Goal: Task Accomplishment & Management: Manage account settings

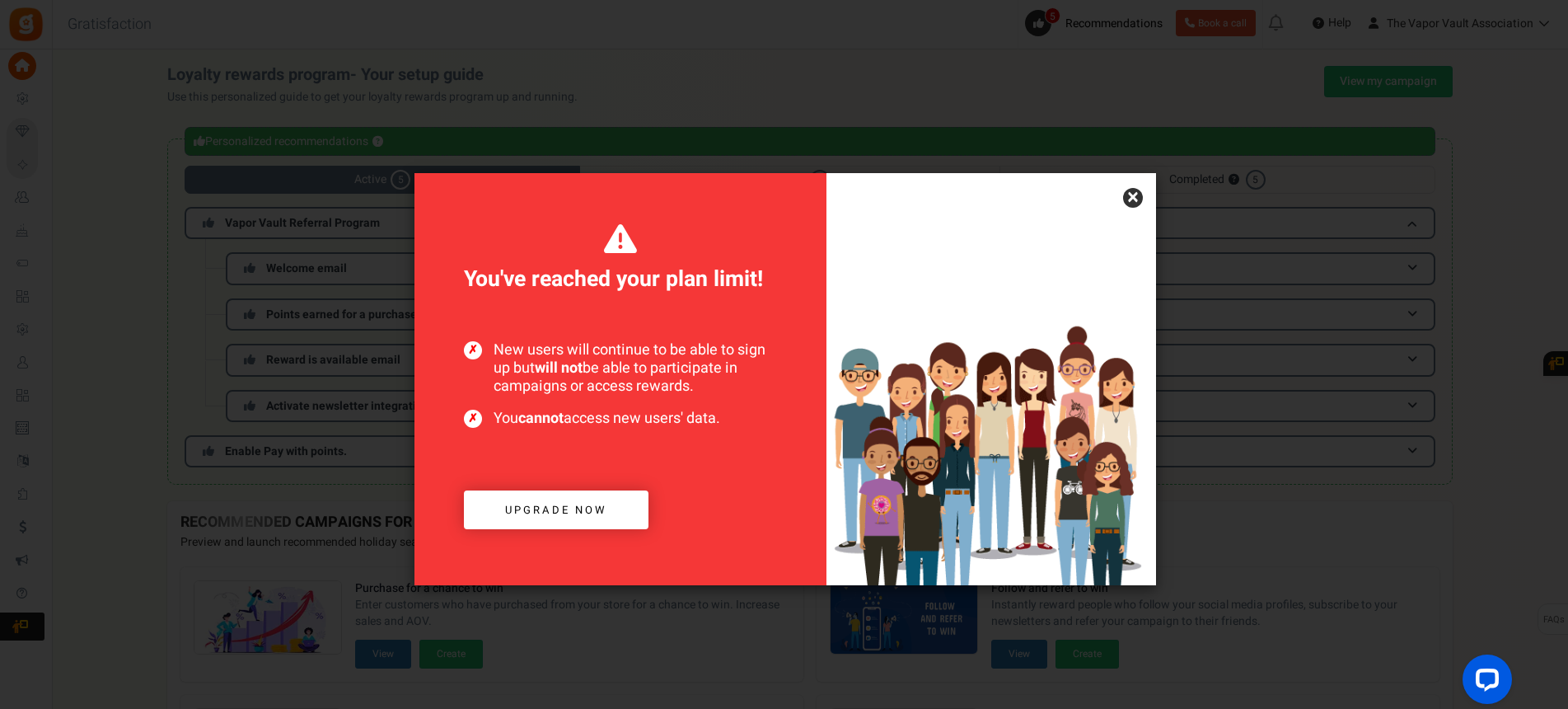
click at [1139, 196] on link "×" at bounding box center [1133, 197] width 20 height 20
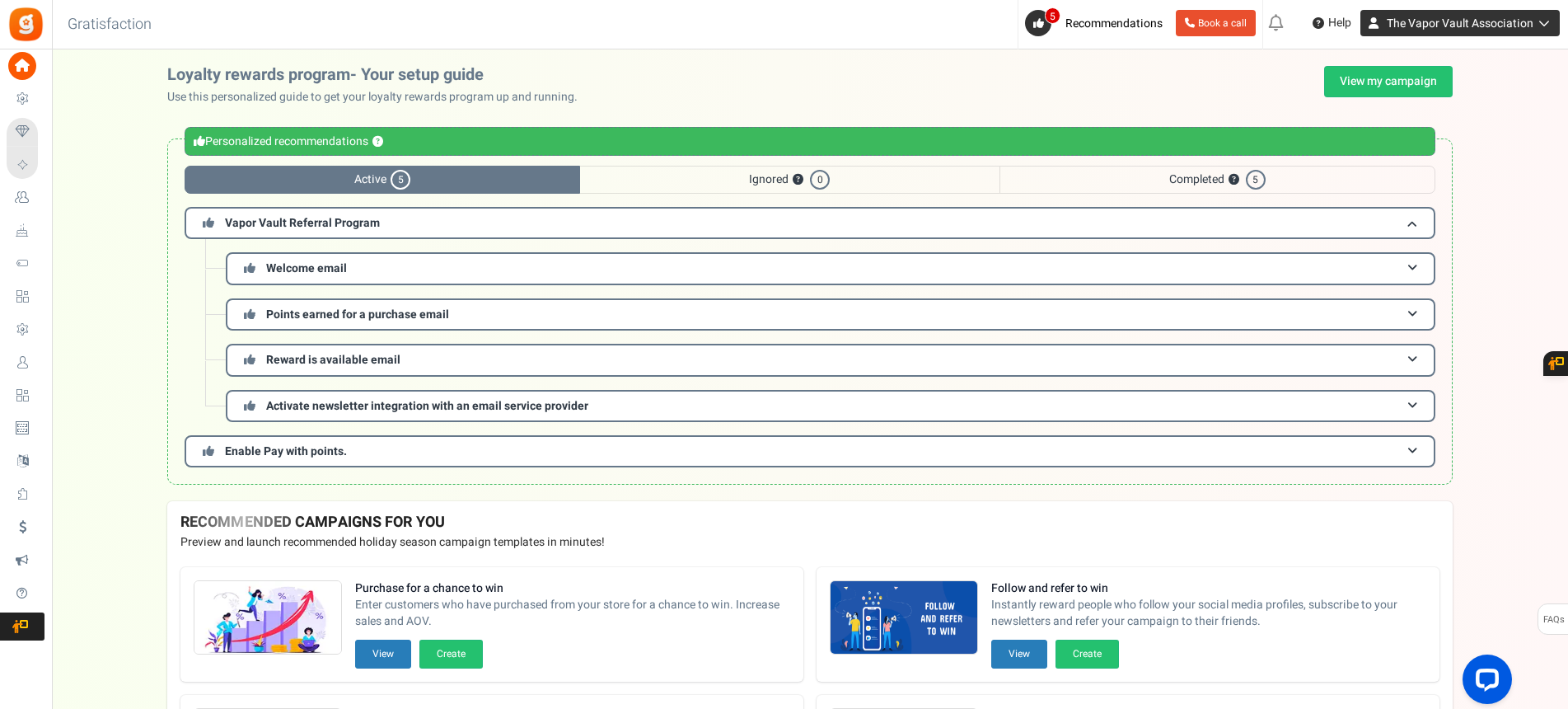
click at [1469, 27] on span "The Vapor Vault Association" at bounding box center [1459, 24] width 146 height 18
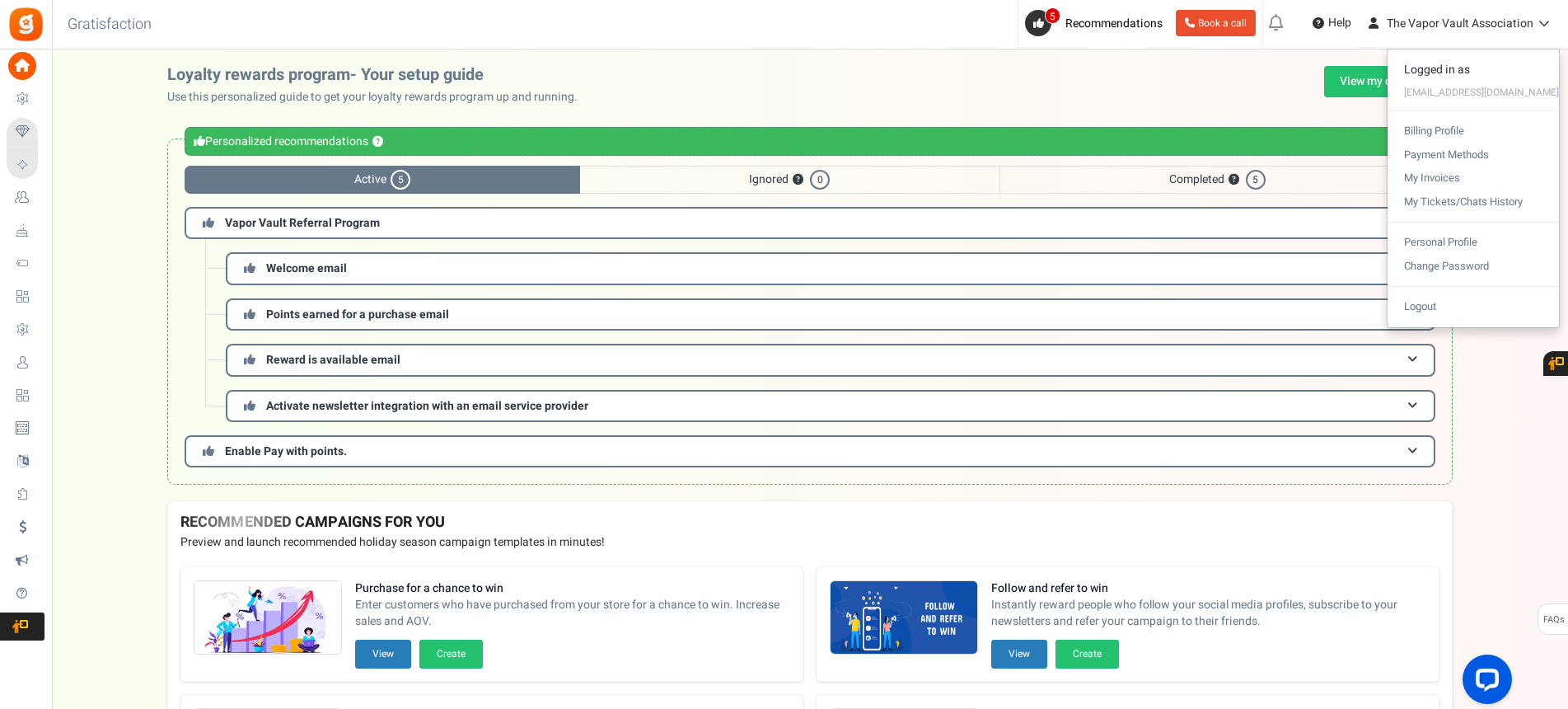
click at [842, 68] on div "Loyalty rewards program- Your setup guide Use this personalized guide to get yo…" at bounding box center [809, 85] width 1285 height 39
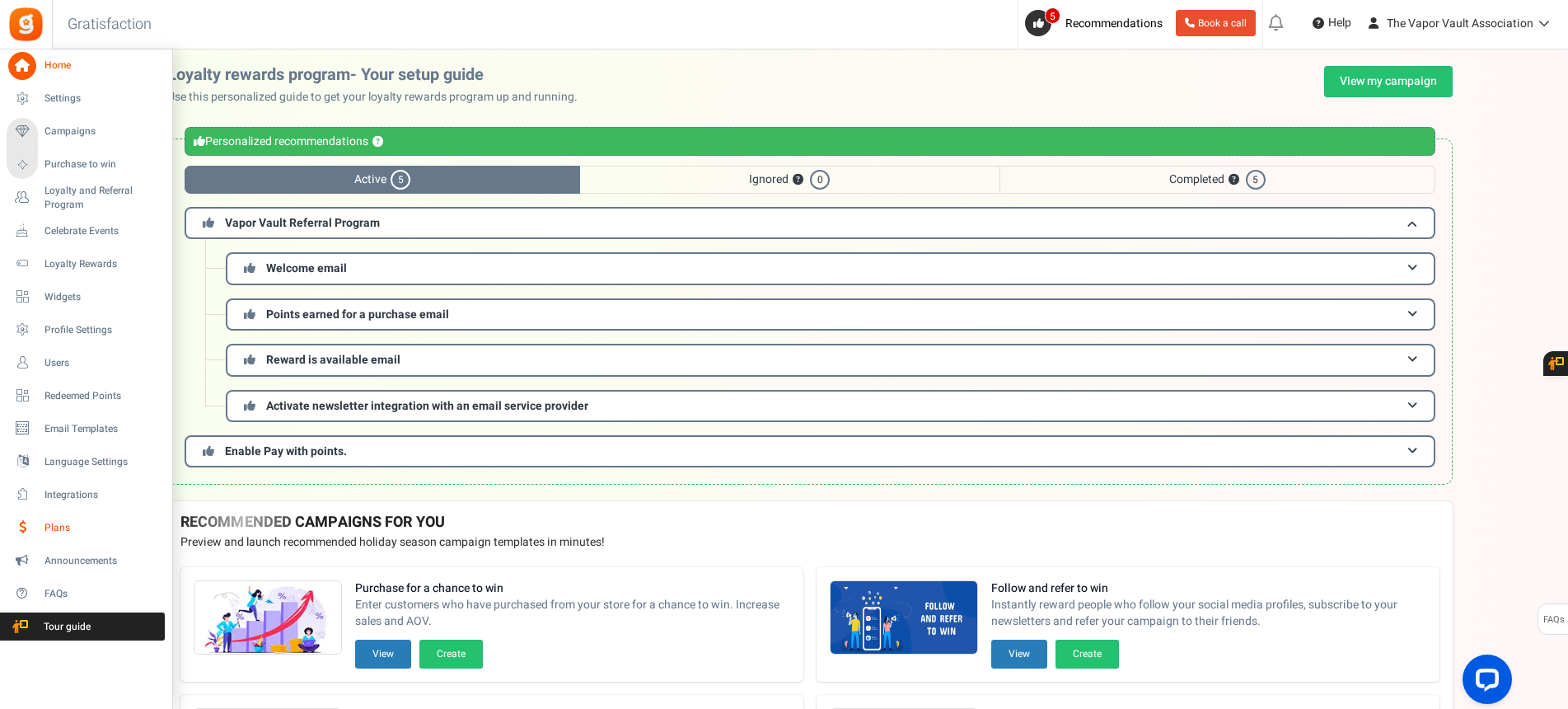
click at [57, 526] on span "Plans" at bounding box center [101, 527] width 115 height 14
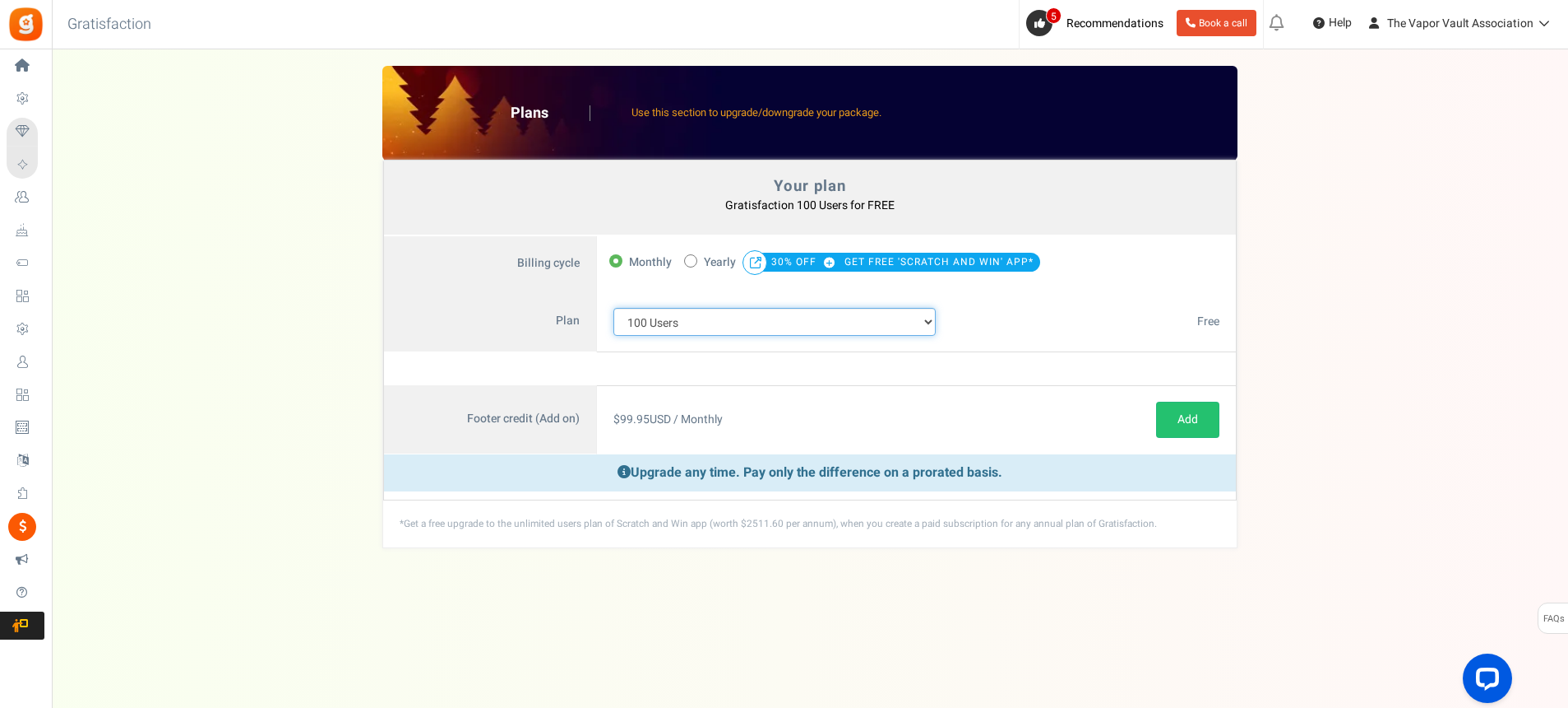
click at [917, 315] on select "100 Users 200 Users 500 Users 1000 Users 2000 Users 3000 Users 4000 Users 5000 …" at bounding box center [774, 322] width 322 height 28
click at [921, 319] on select "100 Users 200 Users 500 Users 1000 Users 2000 Users 3000 Users 4000 Users 5000 …" at bounding box center [774, 322] width 322 height 28
click at [922, 319] on select "100 Users 200 Users 500 Users 1000 Users 2000 Users 3000 Users 4000 Users 5000 …" at bounding box center [774, 322] width 322 height 28
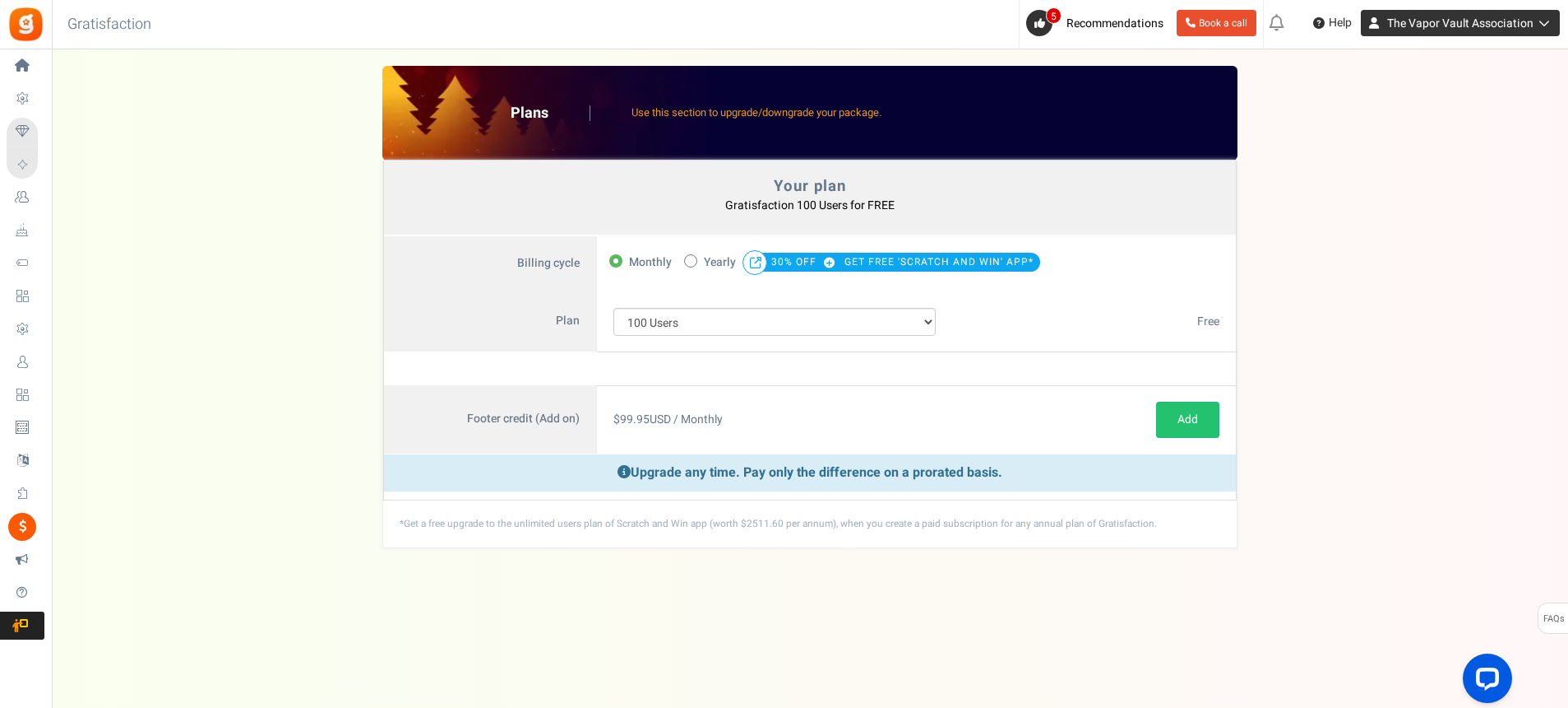
click at [1518, 28] on span "The Vapor Vault Association" at bounding box center [1459, 24] width 146 height 18
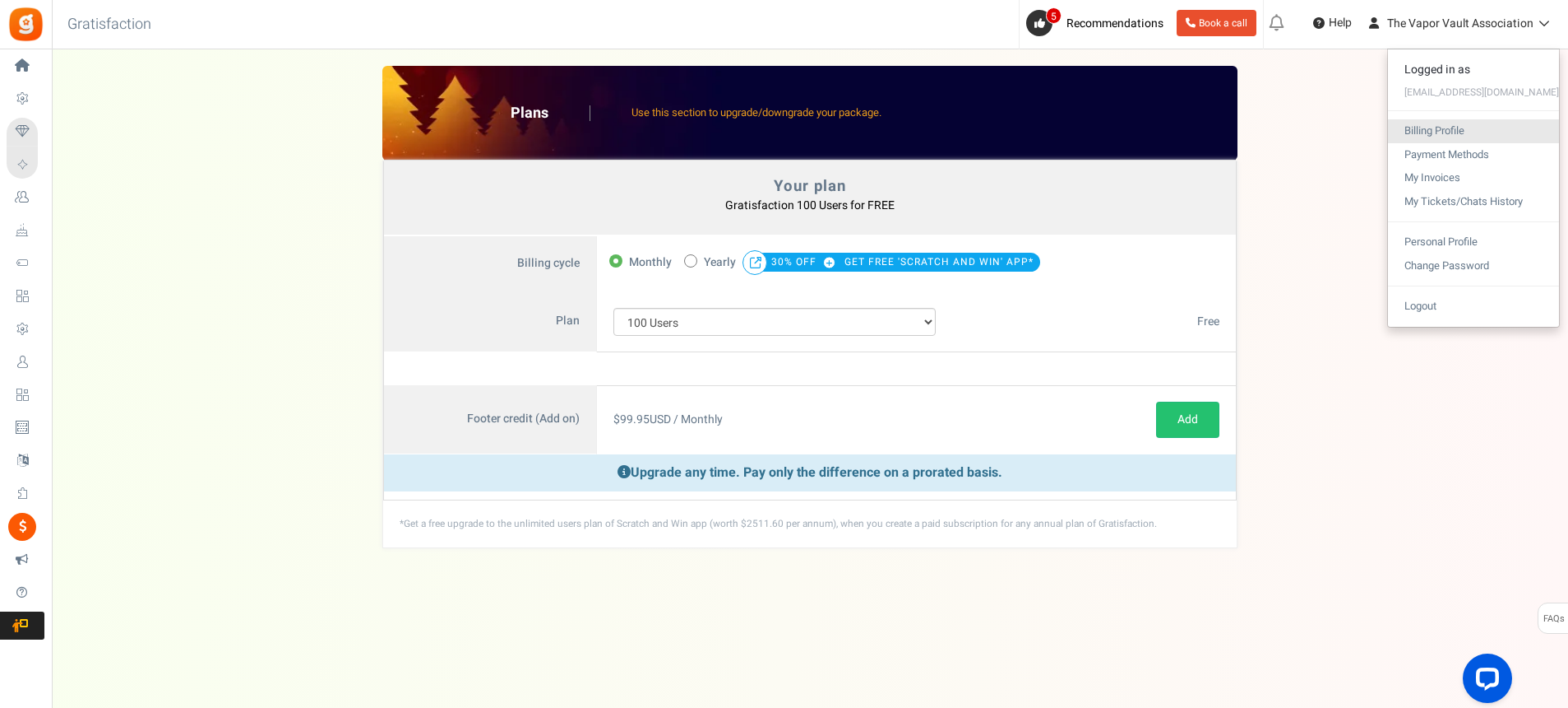
click at [1472, 123] on link "Billing Profile" at bounding box center [1473, 131] width 172 height 24
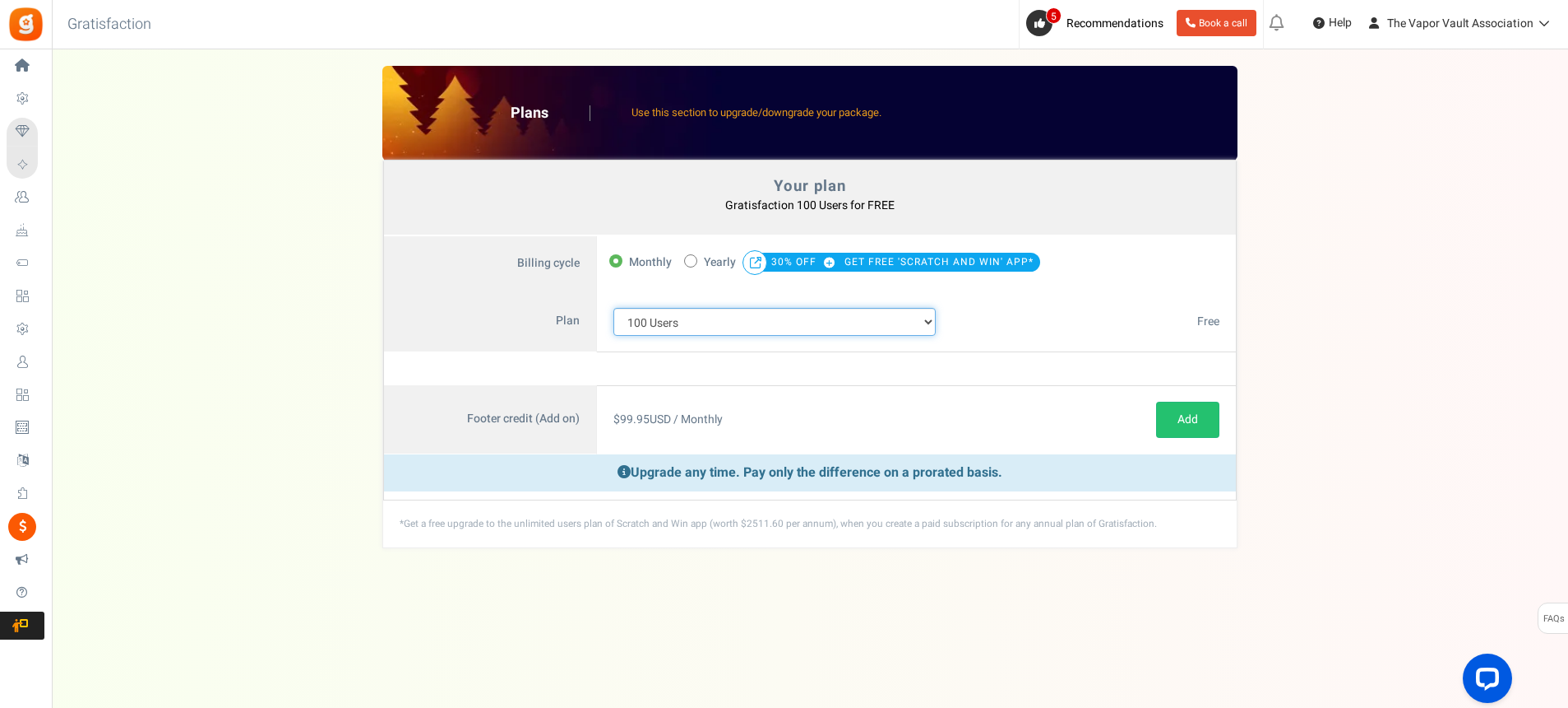
click at [701, 322] on select "100 Users 200 Users 500 Users 1000 Users 2000 Users 3000 Users 4000 Users 5000 …" at bounding box center [774, 322] width 322 height 28
click at [613, 308] on select "100 Users 200 Users 500 Users 1000 Users 2000 Users 3000 Users 4000 Users 5000 …" at bounding box center [774, 322] width 322 height 28
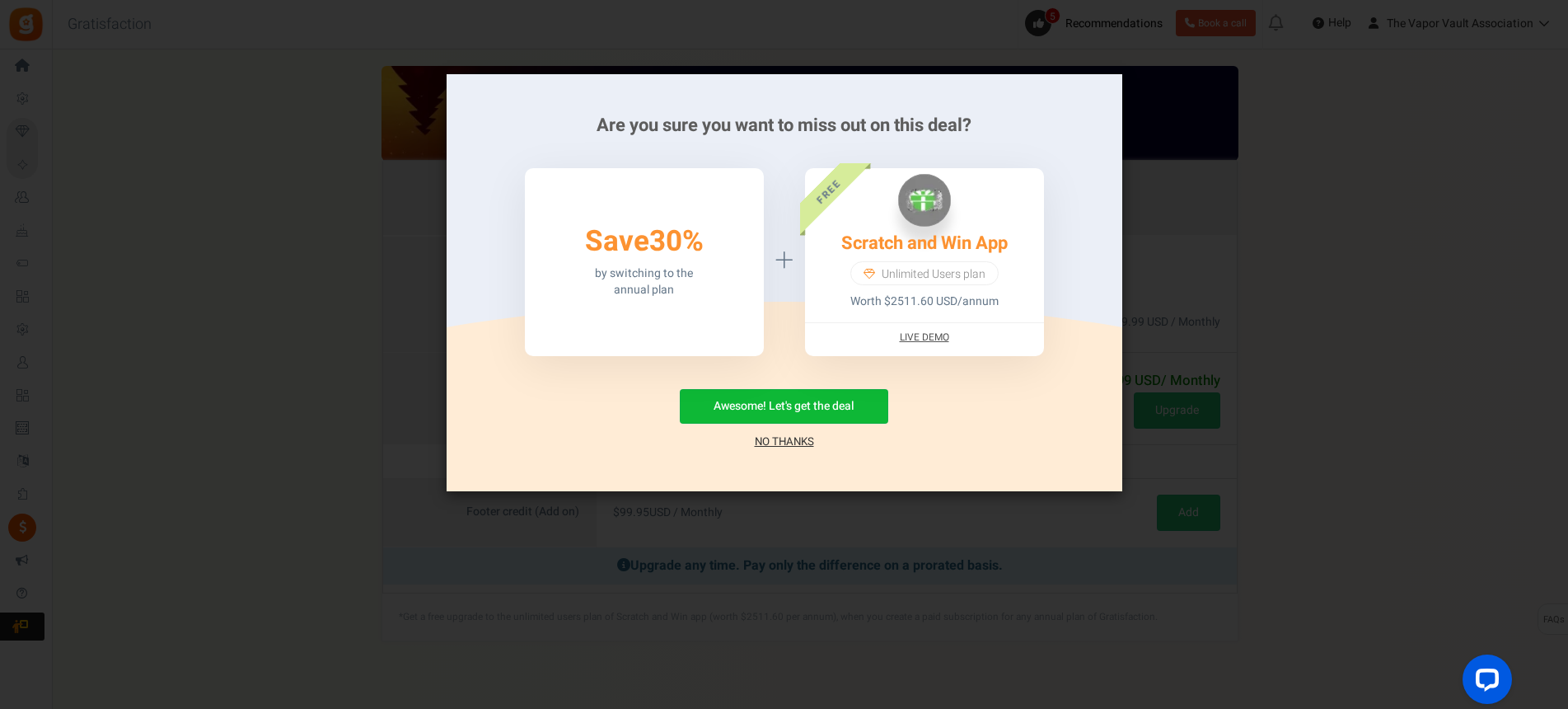
click at [795, 438] on link "No Thanks" at bounding box center [784, 441] width 59 height 17
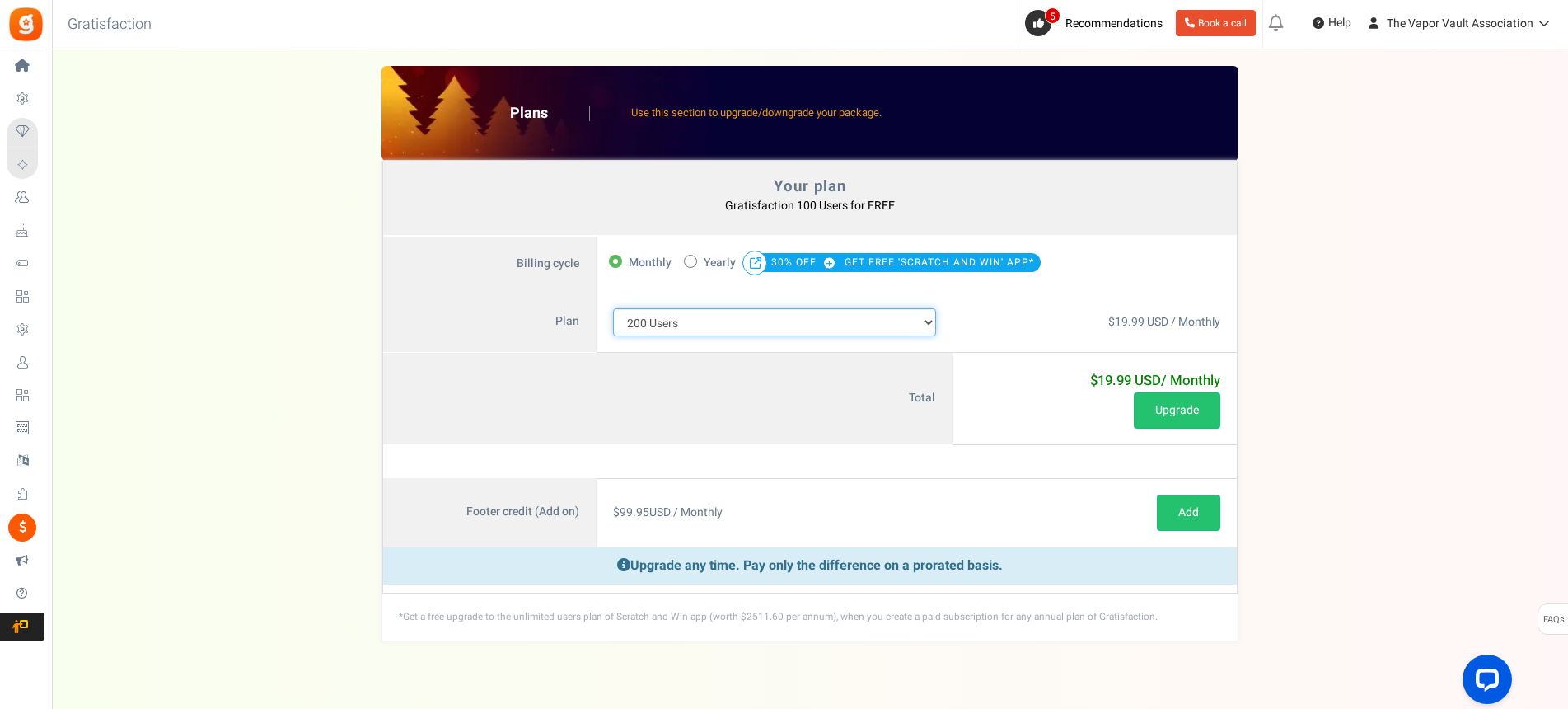
click at [755, 317] on select "100 Users 200 Users 500 Users 1000 Users 2000 Users 3000 Users 4000 Users 5000 …" at bounding box center [774, 322] width 323 height 28
click at [613, 308] on select "100 Users 200 Users 500 Users 1000 Users 2000 Users 3000 Users 4000 Users 5000 …" at bounding box center [774, 322] width 323 height 28
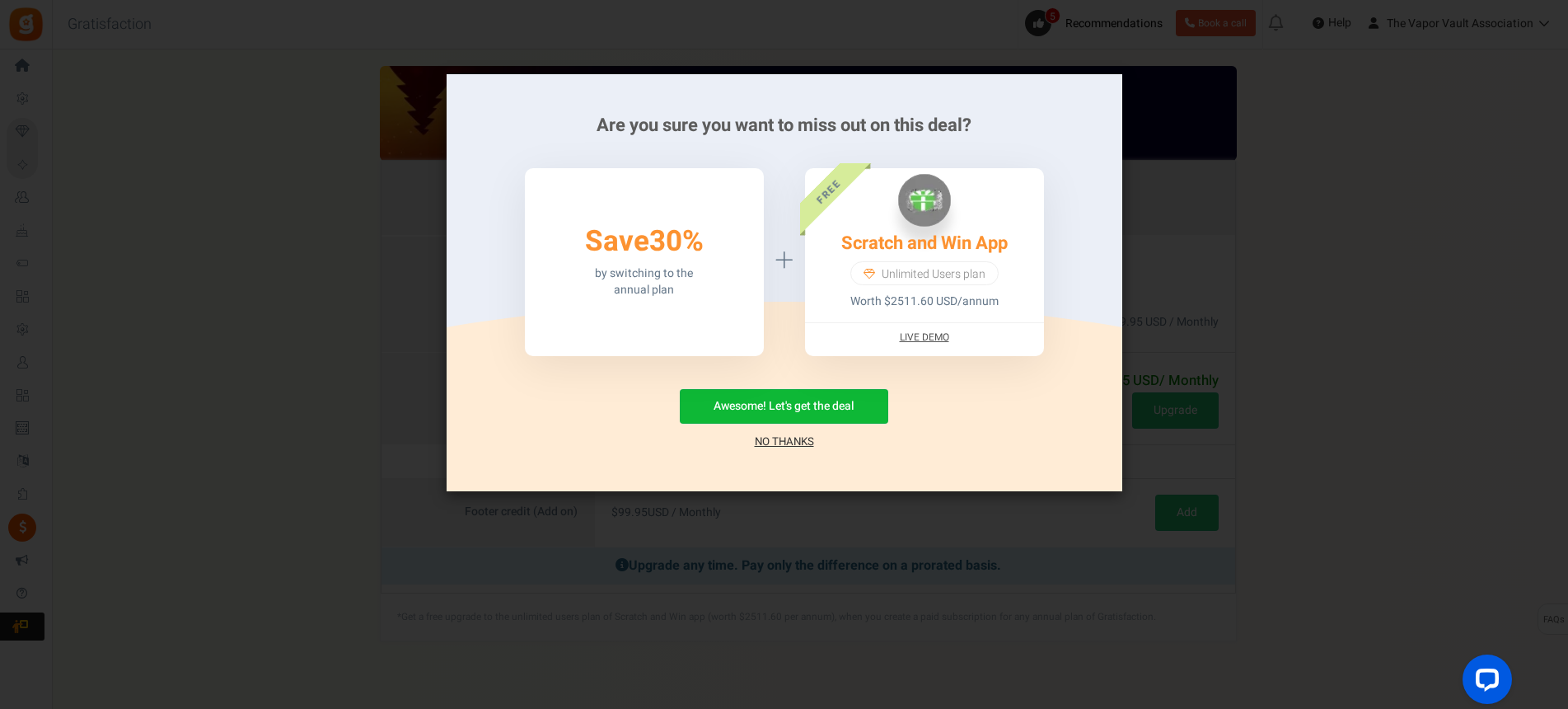
click at [784, 442] on link "No Thanks" at bounding box center [784, 441] width 59 height 17
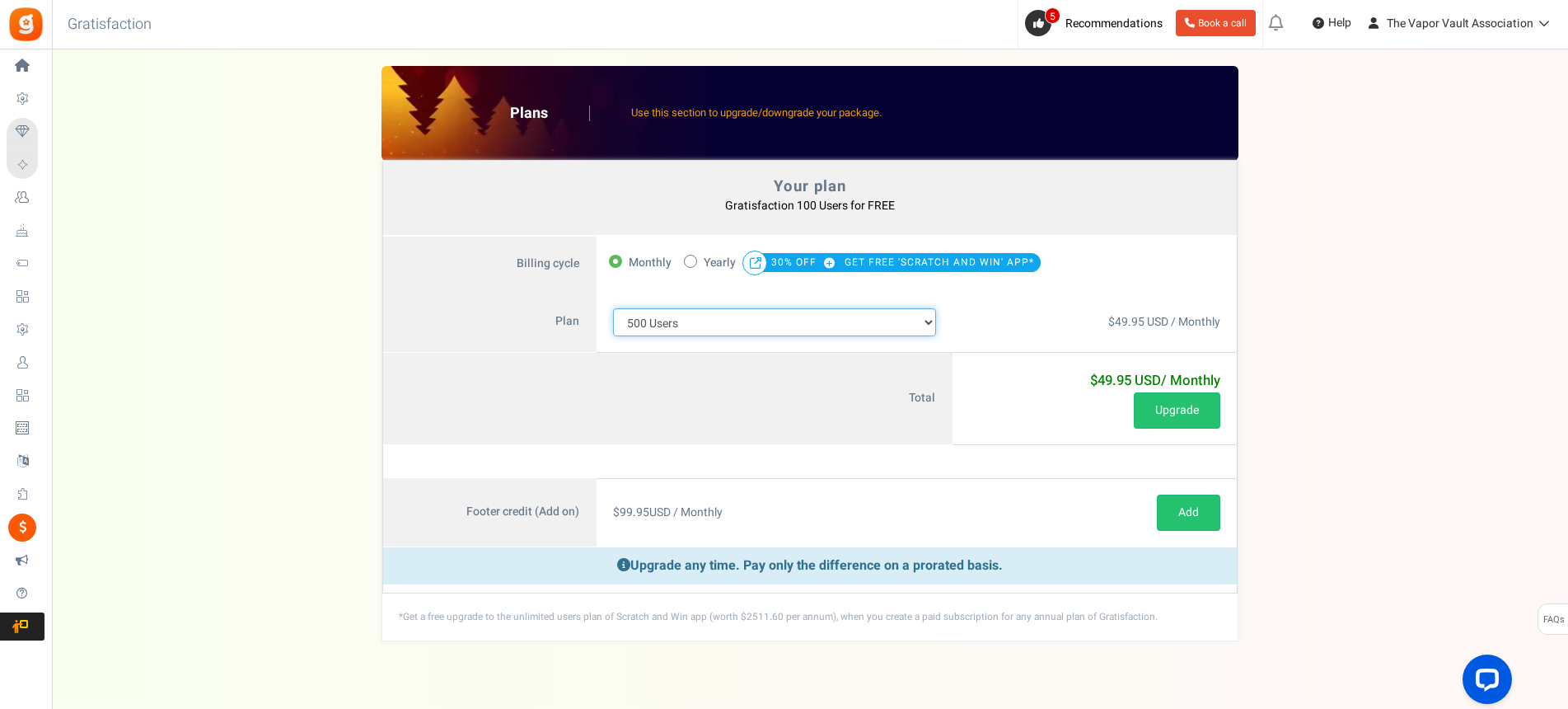
click at [899, 320] on select "100 Users 200 Users 500 Users 1000 Users 2000 Users 3000 Users 4000 Users 5000 …" at bounding box center [774, 322] width 323 height 28
click at [613, 308] on select "100 Users 200 Users 500 Users 1000 Users 2000 Users 3000 Users 4000 Users 5000 …" at bounding box center [774, 322] width 323 height 28
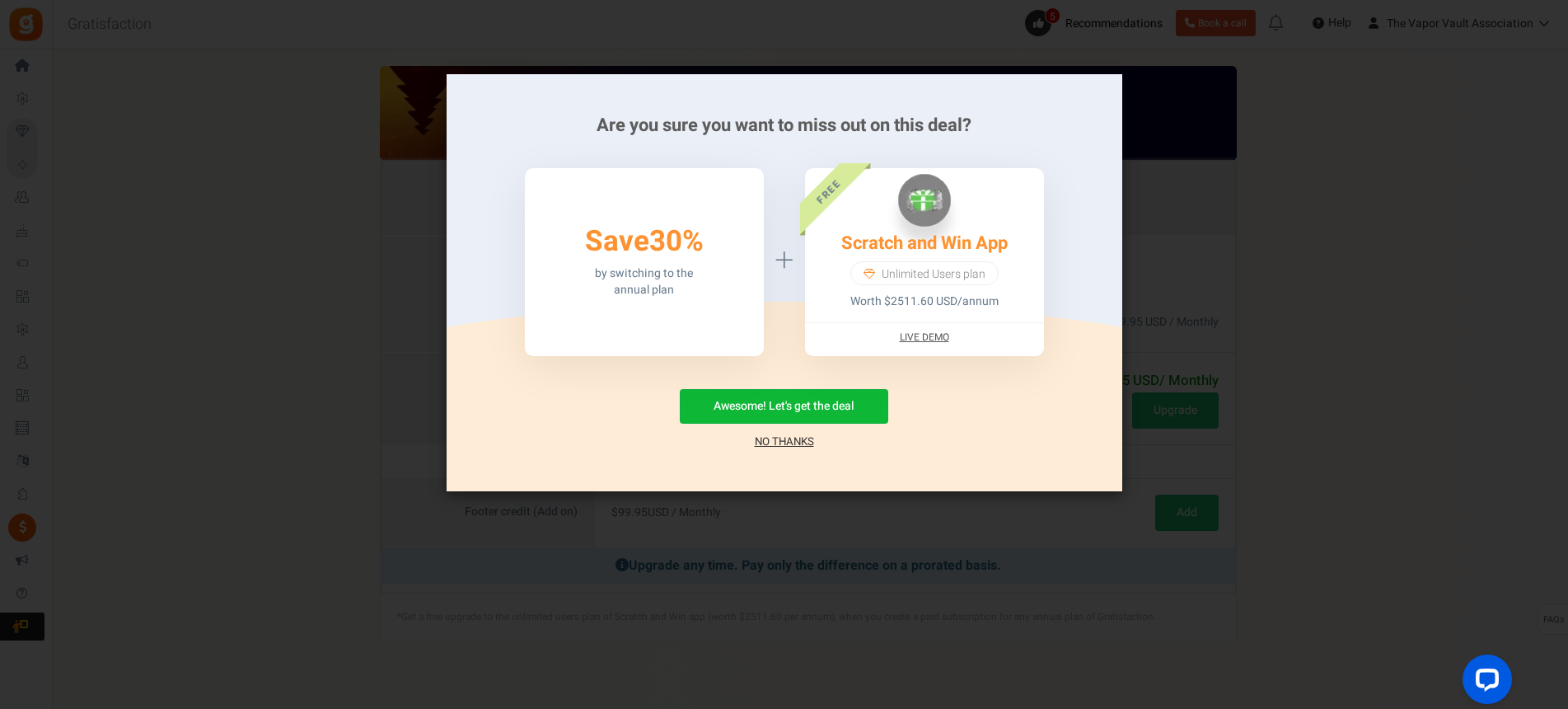
click at [789, 437] on link "No Thanks" at bounding box center [784, 441] width 59 height 17
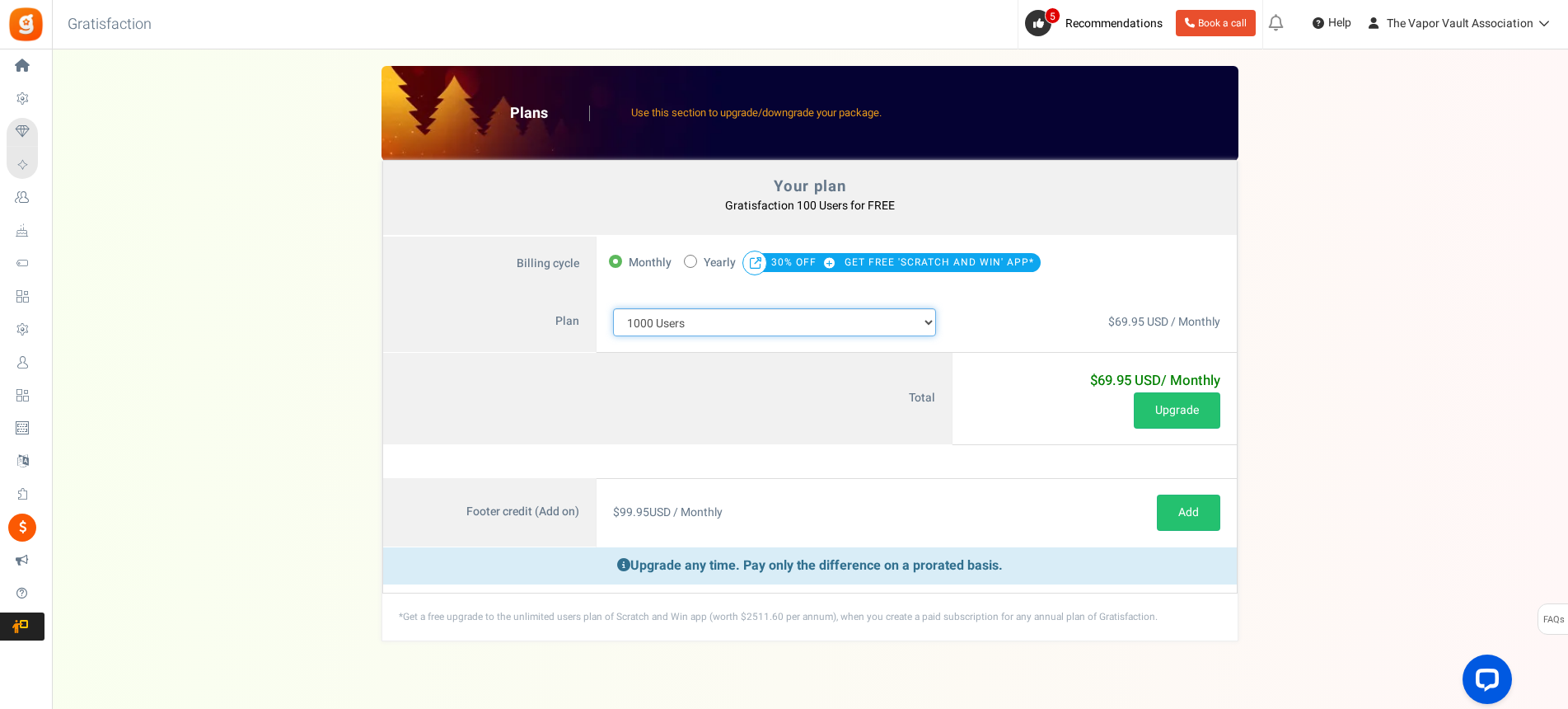
click at [838, 321] on select "100 Users 200 Users 500 Users 1000 Users 2000 Users 3000 Users 4000 Users 5000 …" at bounding box center [774, 322] width 323 height 28
click at [834, 313] on select "100 Users 200 Users 500 Users 1000 Users 2000 Users 3000 Users 4000 Users 5000 …" at bounding box center [774, 322] width 323 height 28
click at [613, 308] on select "100 Users 200 Users 500 Users 1000 Users 2000 Users 3000 Users 4000 Users 5000 …" at bounding box center [774, 322] width 323 height 28
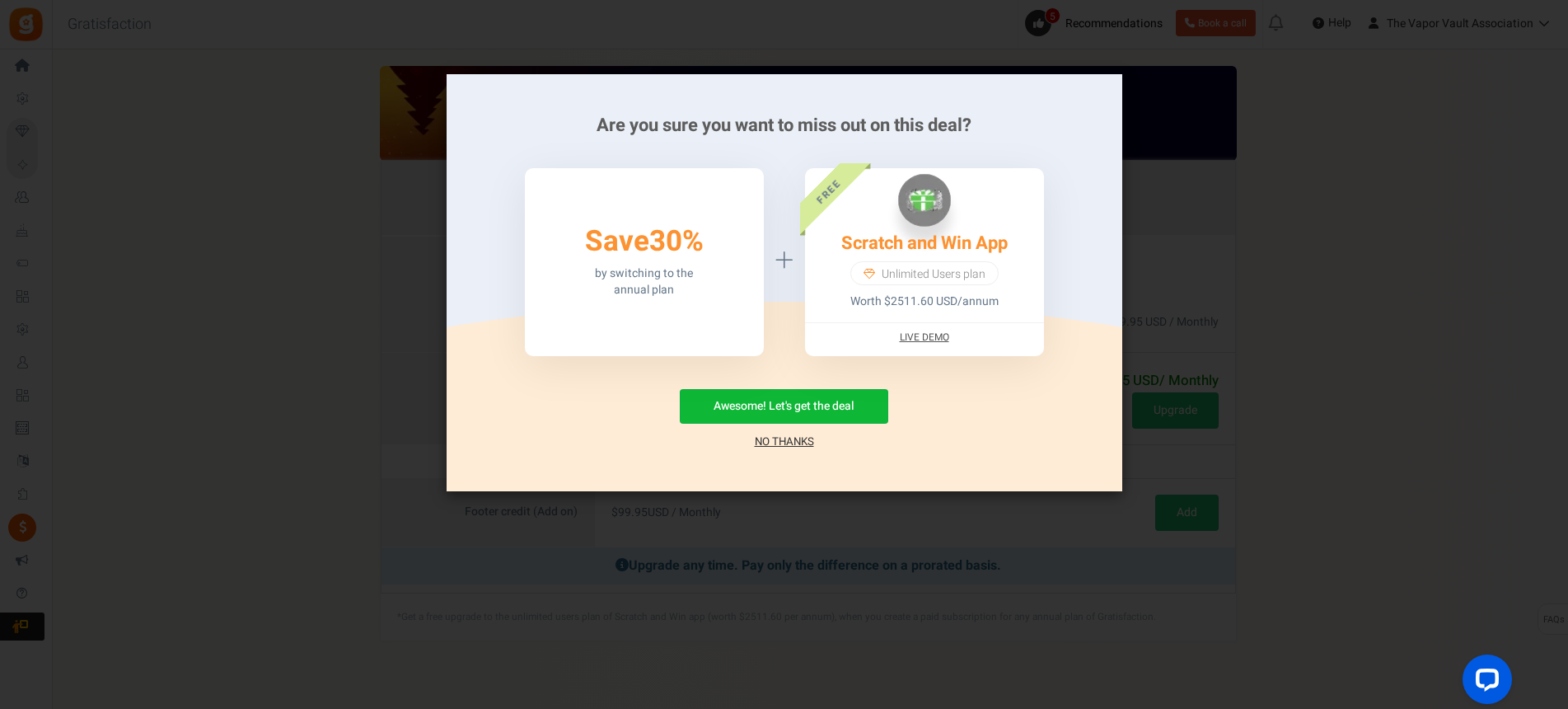
click at [783, 441] on link "No Thanks" at bounding box center [784, 441] width 59 height 17
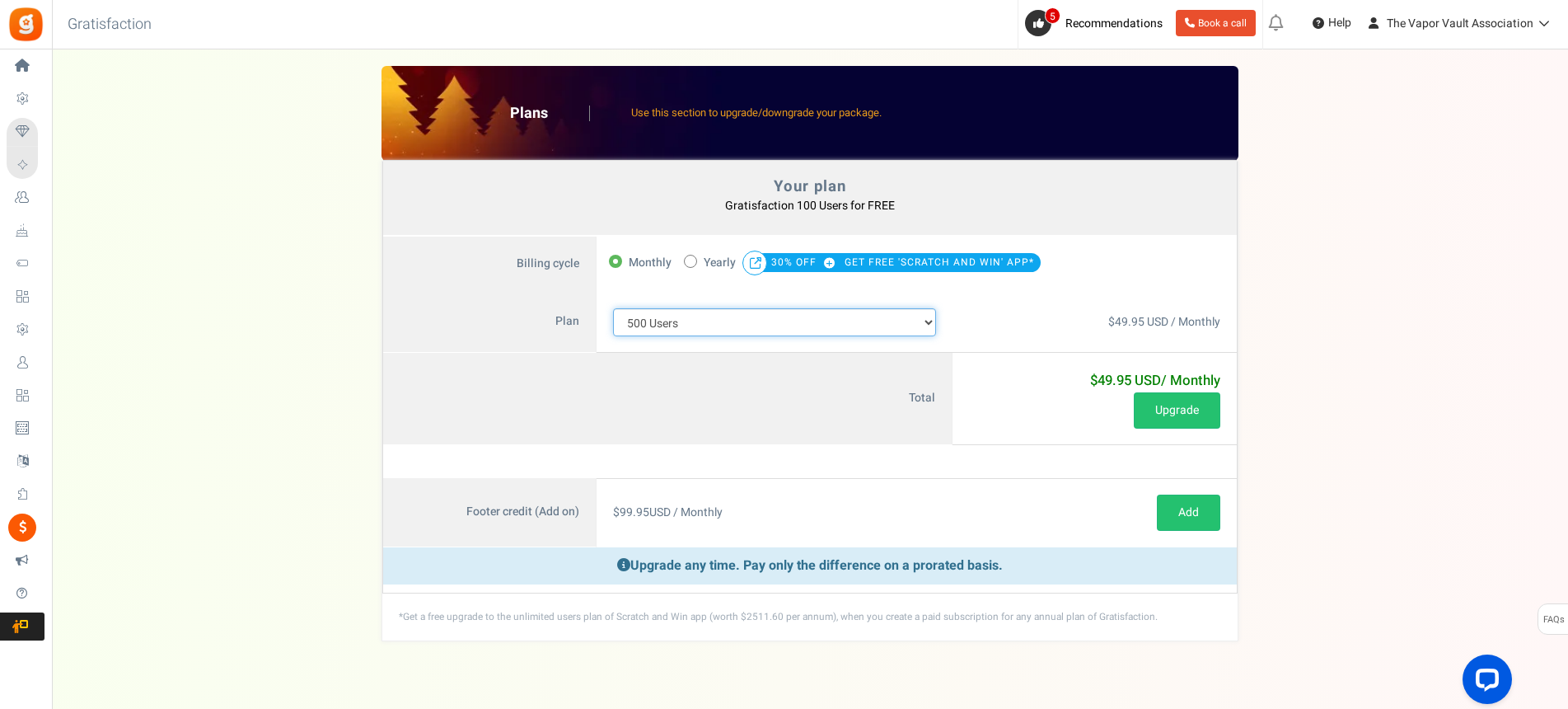
click at [898, 313] on select "100 Users 200 Users 500 Users 1000 Users 2000 Users 3000 Users 4000 Users 5000 …" at bounding box center [774, 322] width 323 height 28
select select "883"
click at [613, 308] on select "100 Users 200 Users 500 Users 1000 Users 2000 Users 3000 Users 4000 Users 5000 …" at bounding box center [774, 322] width 323 height 28
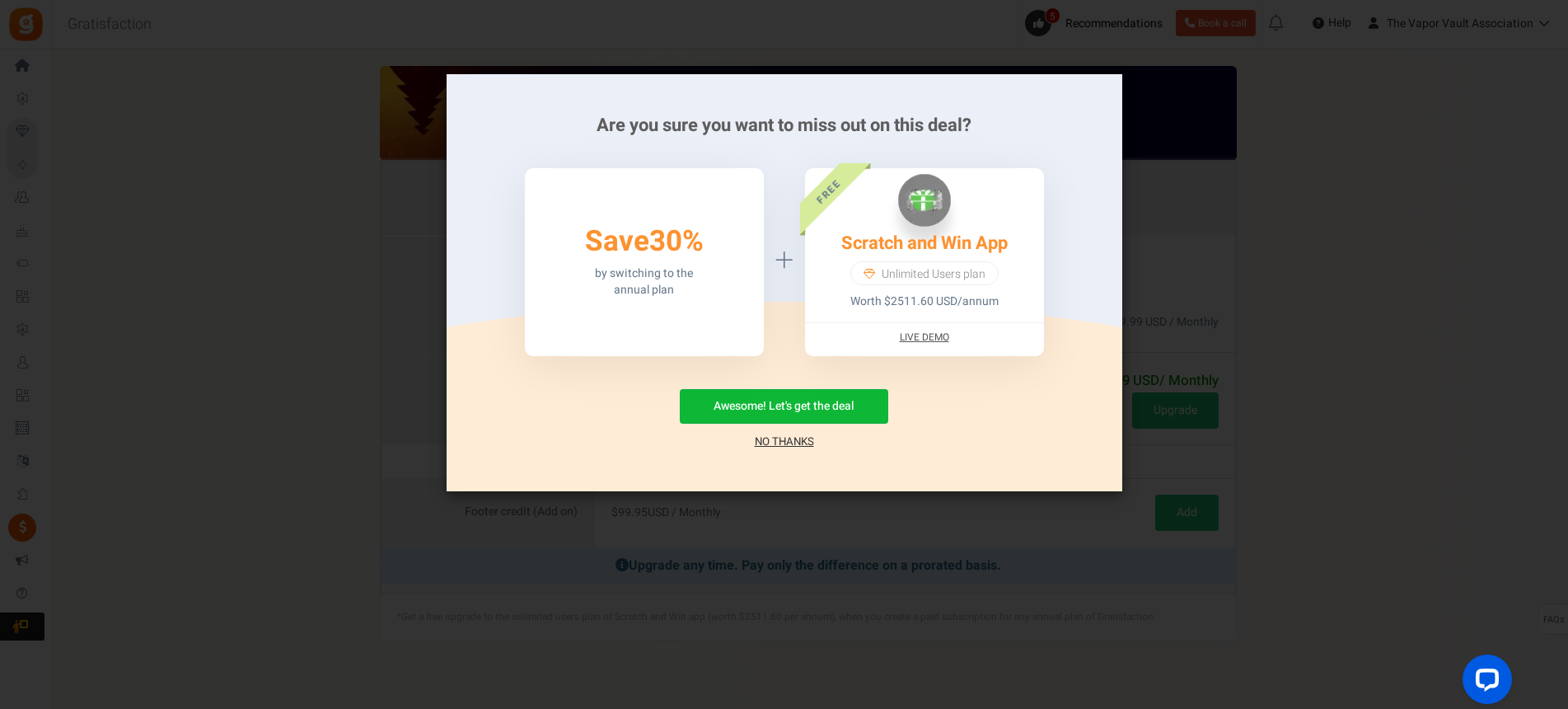
click at [790, 443] on link "No Thanks" at bounding box center [784, 441] width 59 height 17
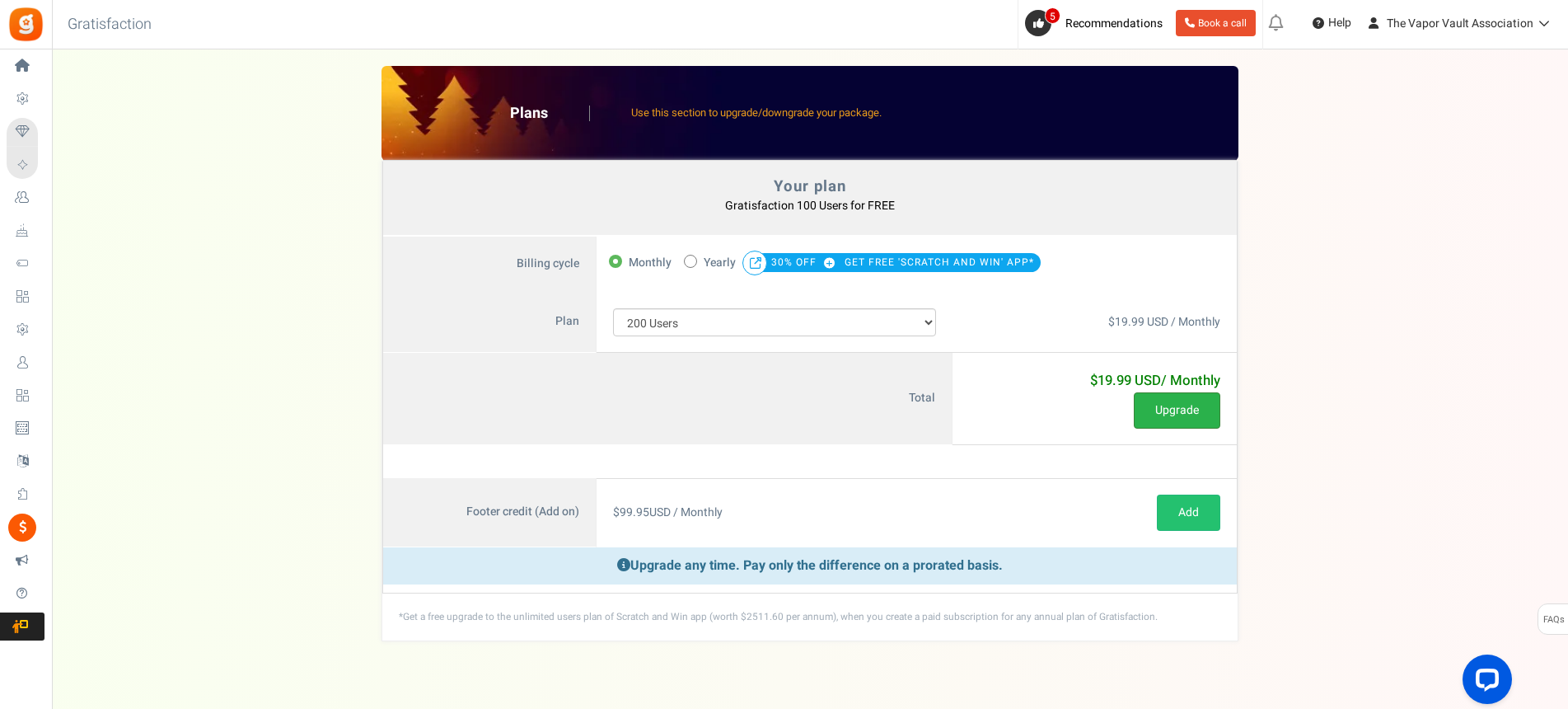
click at [1169, 415] on button "Upgrade" at bounding box center [1176, 409] width 86 height 36
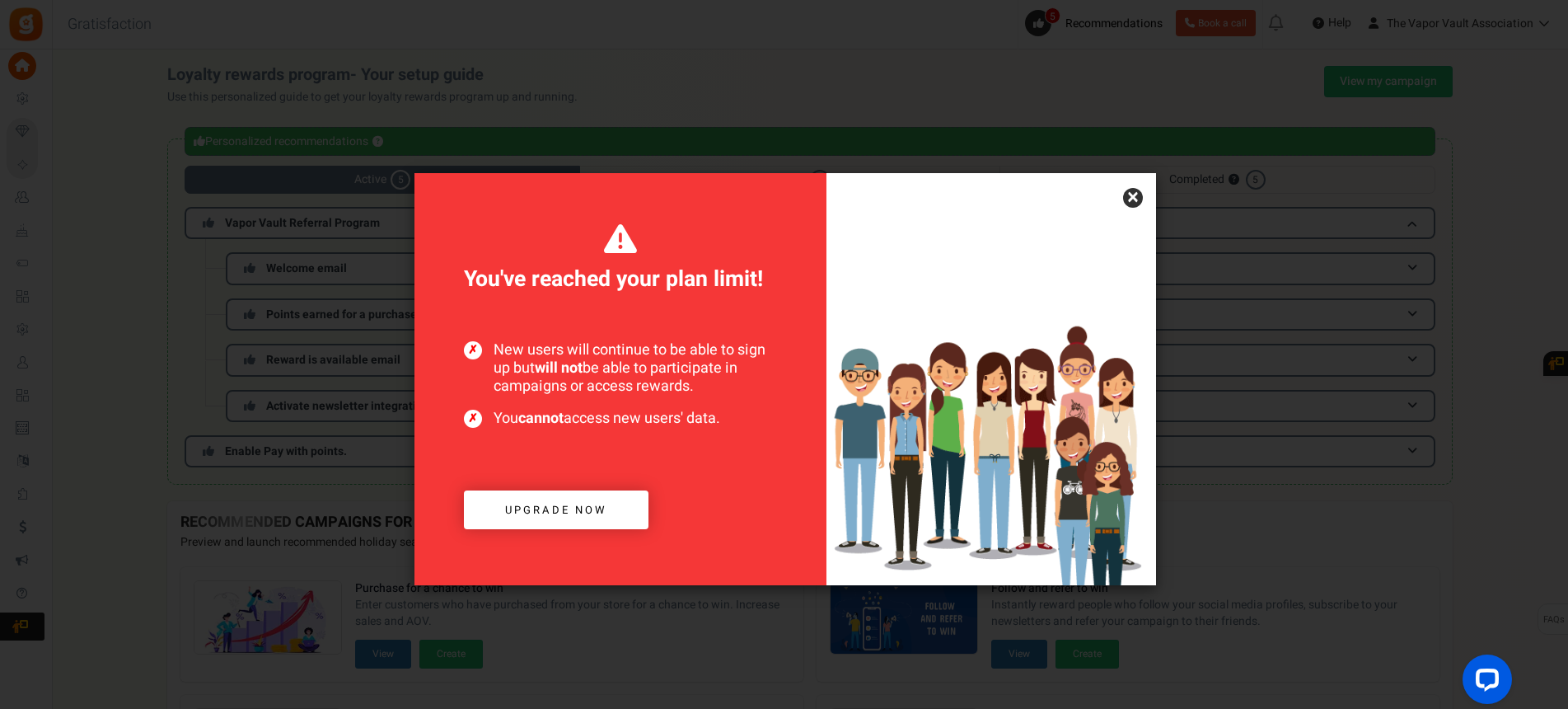
click at [1126, 196] on link "×" at bounding box center [1133, 197] width 20 height 20
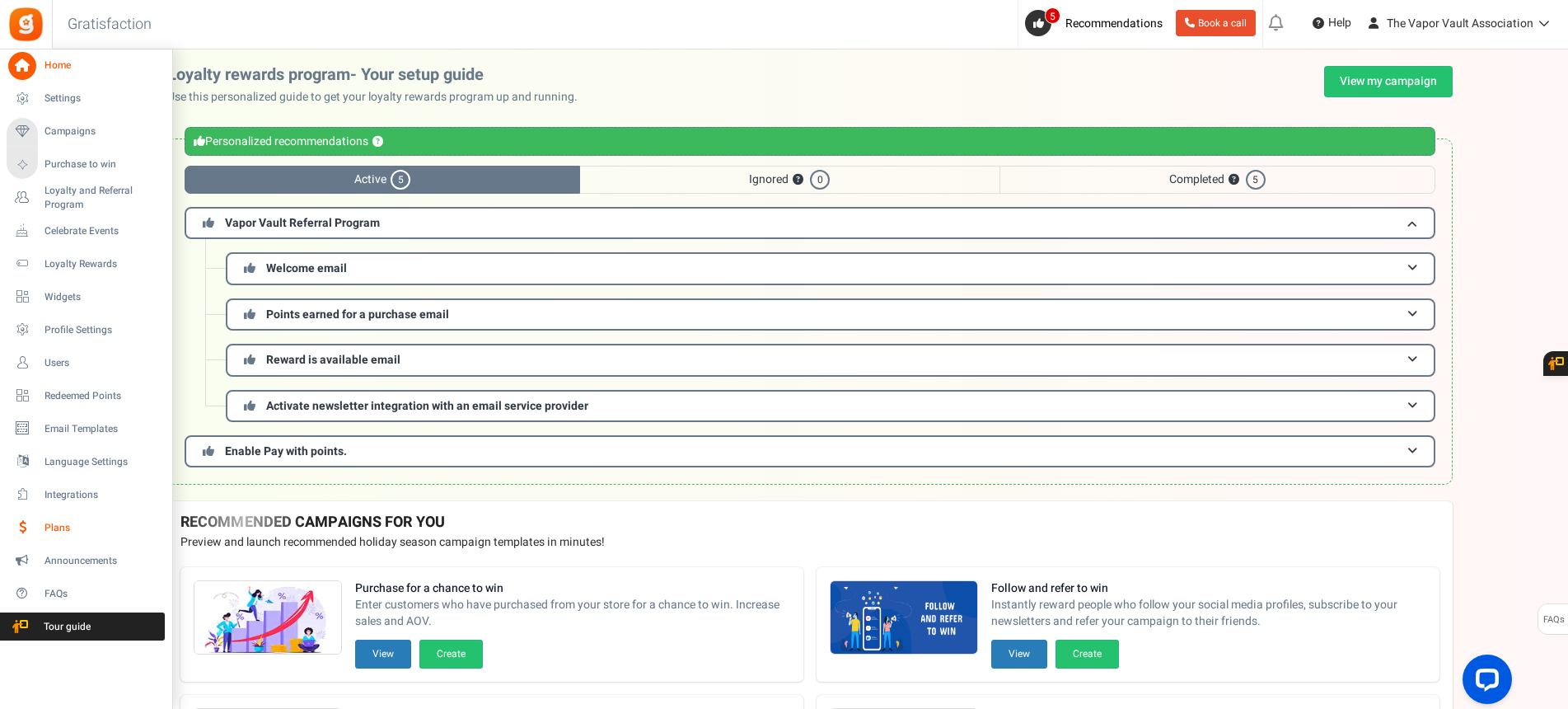
click at [57, 526] on span "Plans" at bounding box center [101, 527] width 115 height 14
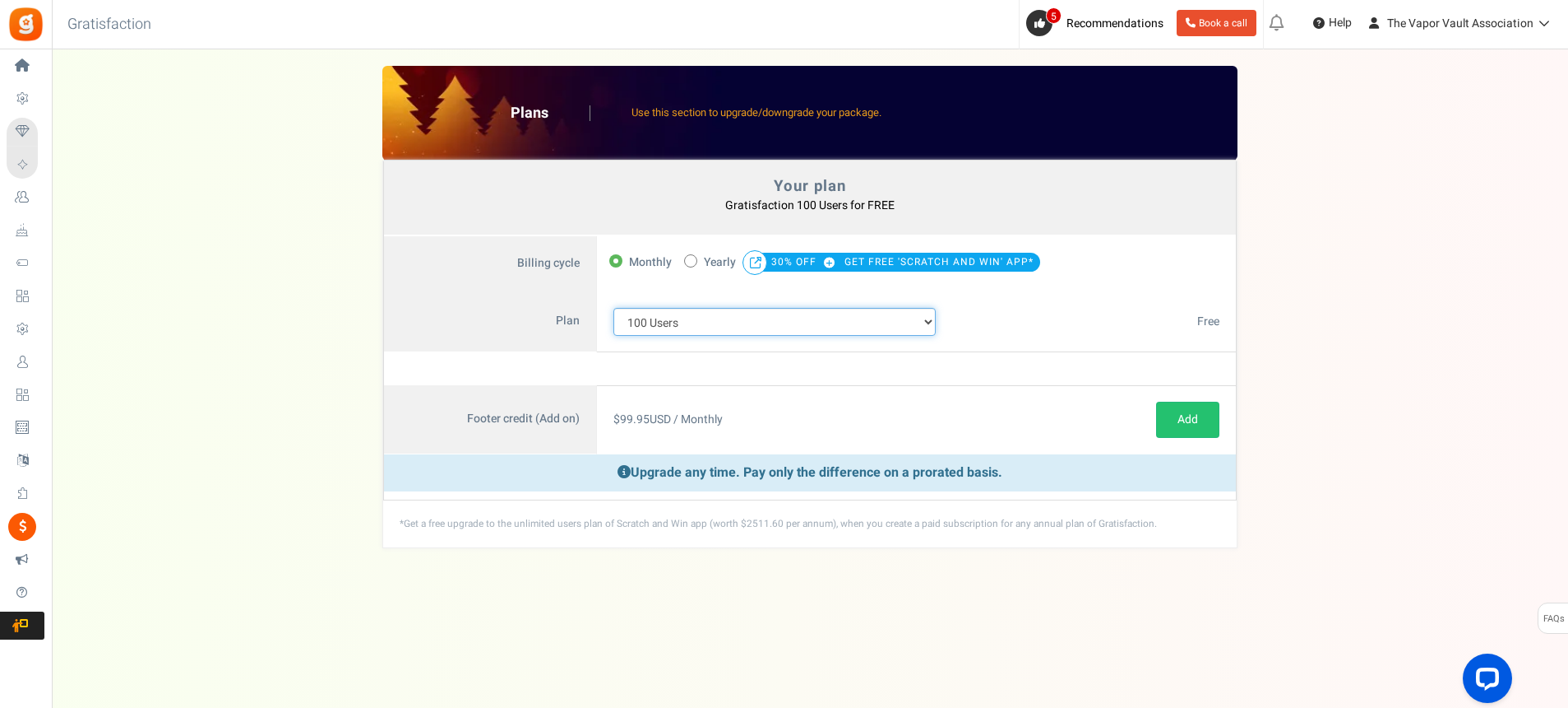
click at [845, 314] on select "100 Users 200 Users 500 Users 1000 Users 2000 Users 3000 Users 4000 Users 5000 …" at bounding box center [774, 322] width 322 height 28
select select "883"
click at [613, 308] on select "100 Users 200 Users 500 Users 1000 Users 2000 Users 3000 Users 4000 Users 5000 …" at bounding box center [774, 322] width 322 height 28
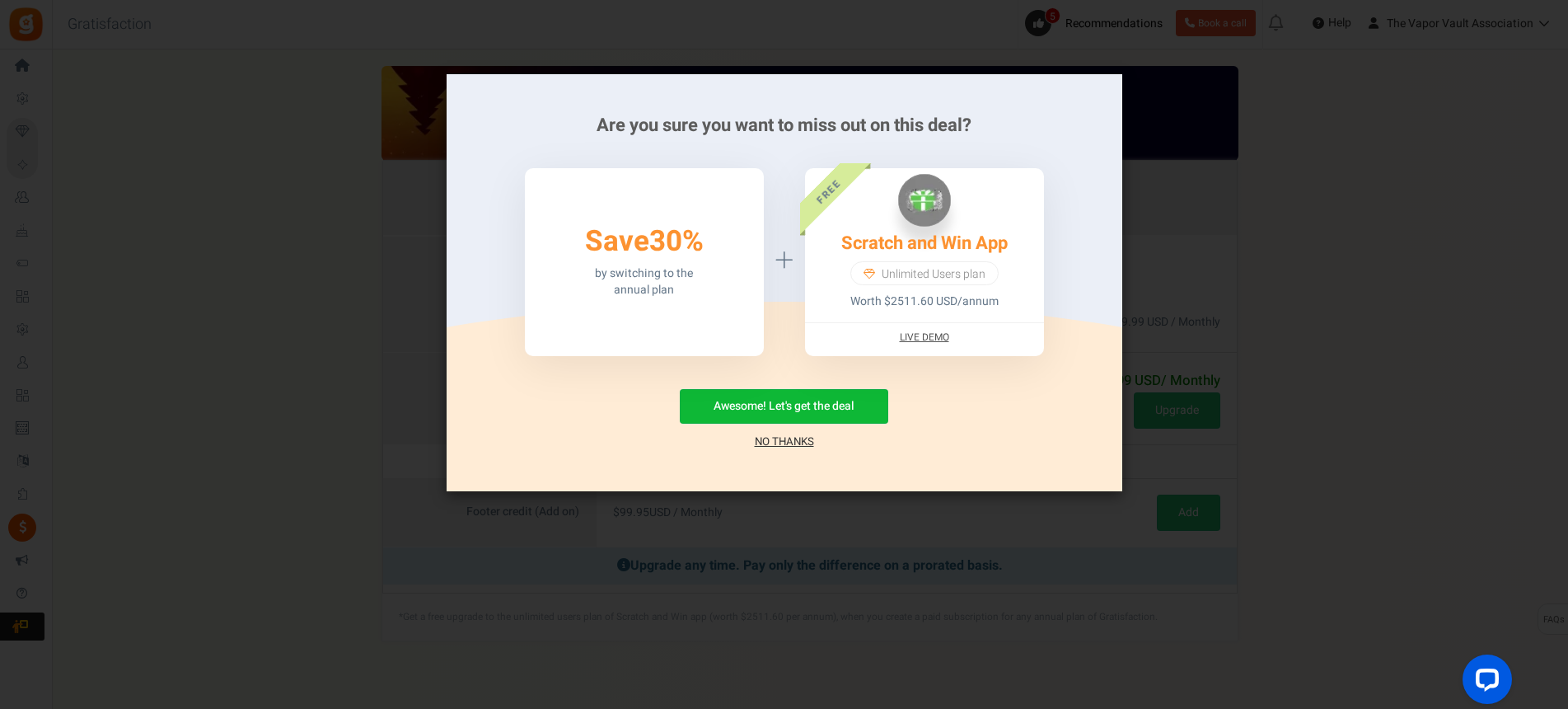
click at [771, 439] on link "No Thanks" at bounding box center [784, 441] width 59 height 17
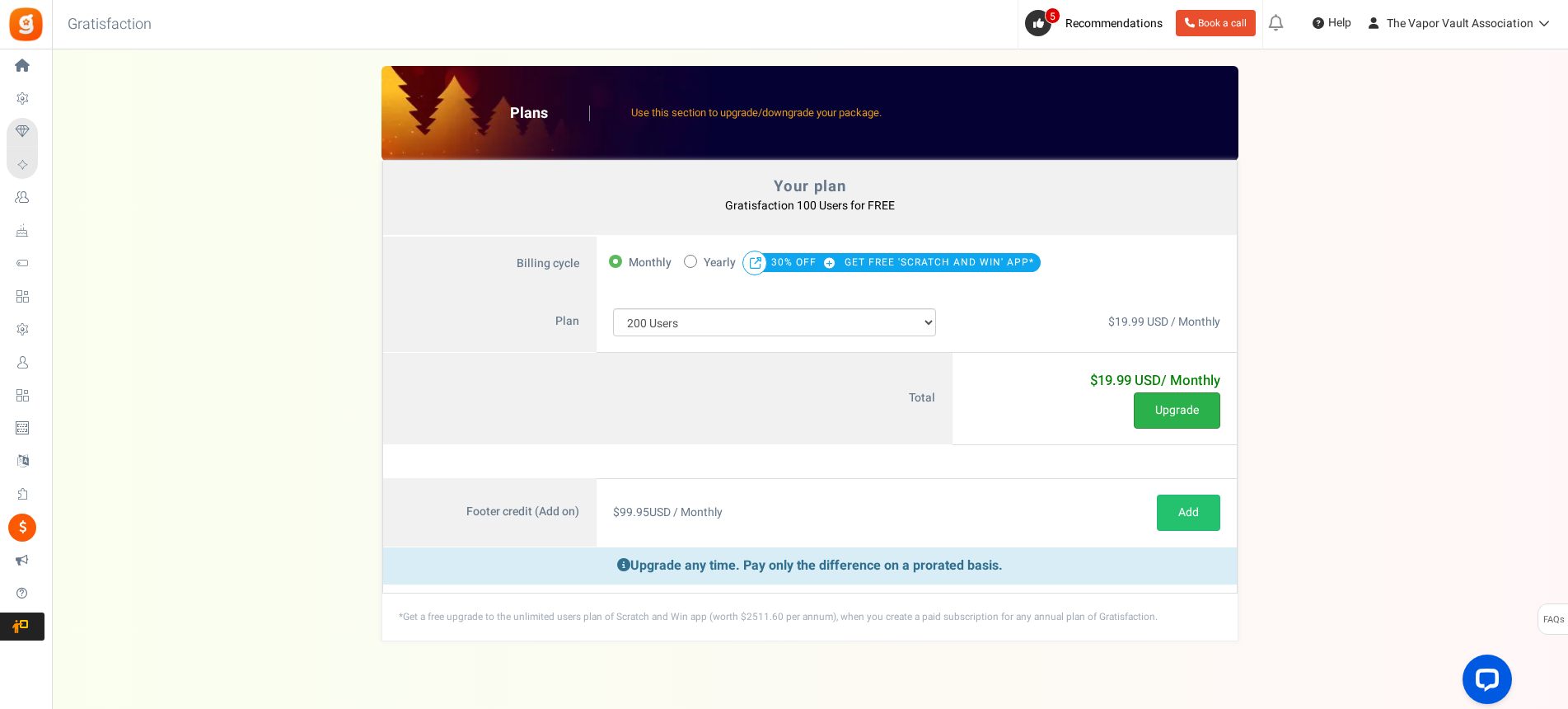
click at [1188, 413] on button "Upgrade" at bounding box center [1176, 409] width 86 height 36
click at [1498, 10] on link "The Vapor Vault Association" at bounding box center [1459, 23] width 199 height 27
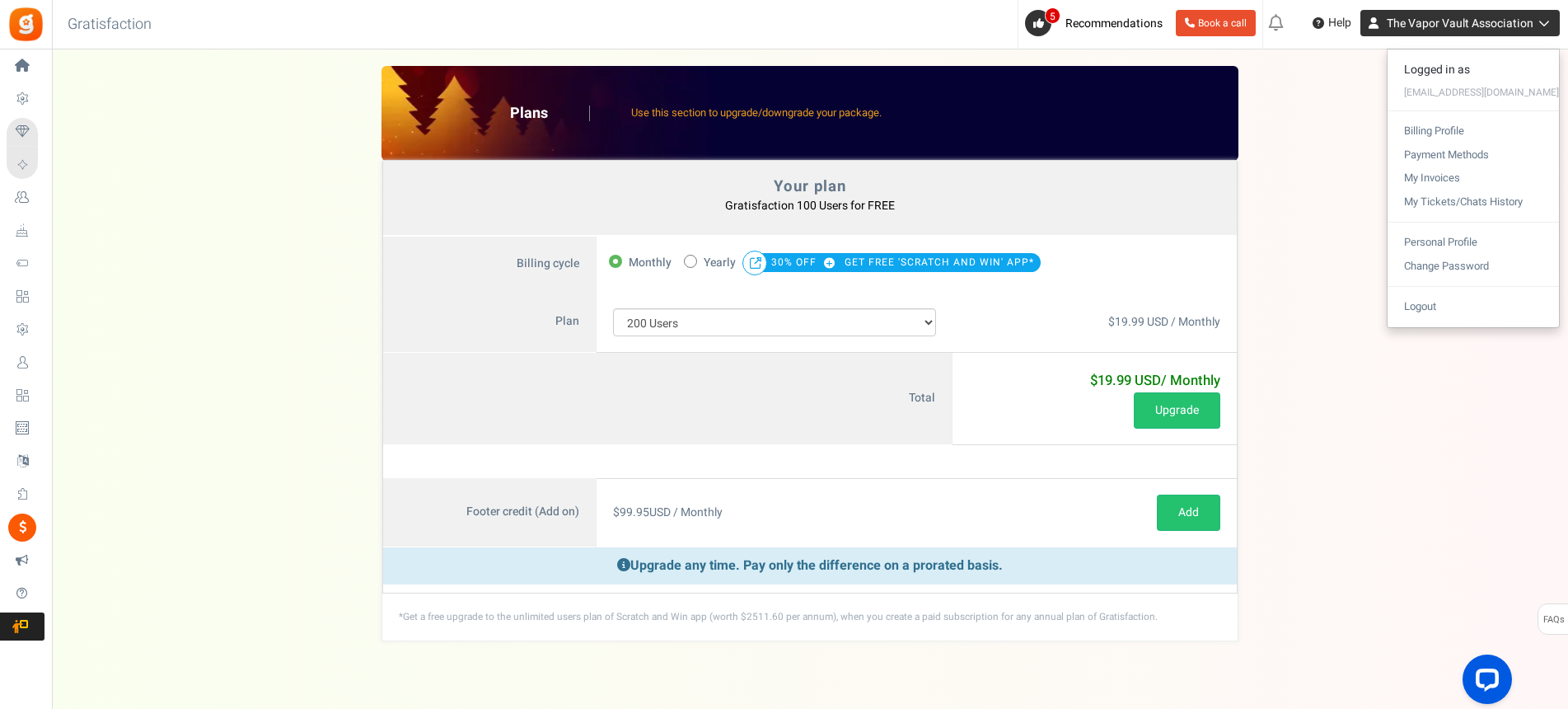
click at [1498, 10] on link "The Vapor Vault Association" at bounding box center [1459, 23] width 199 height 27
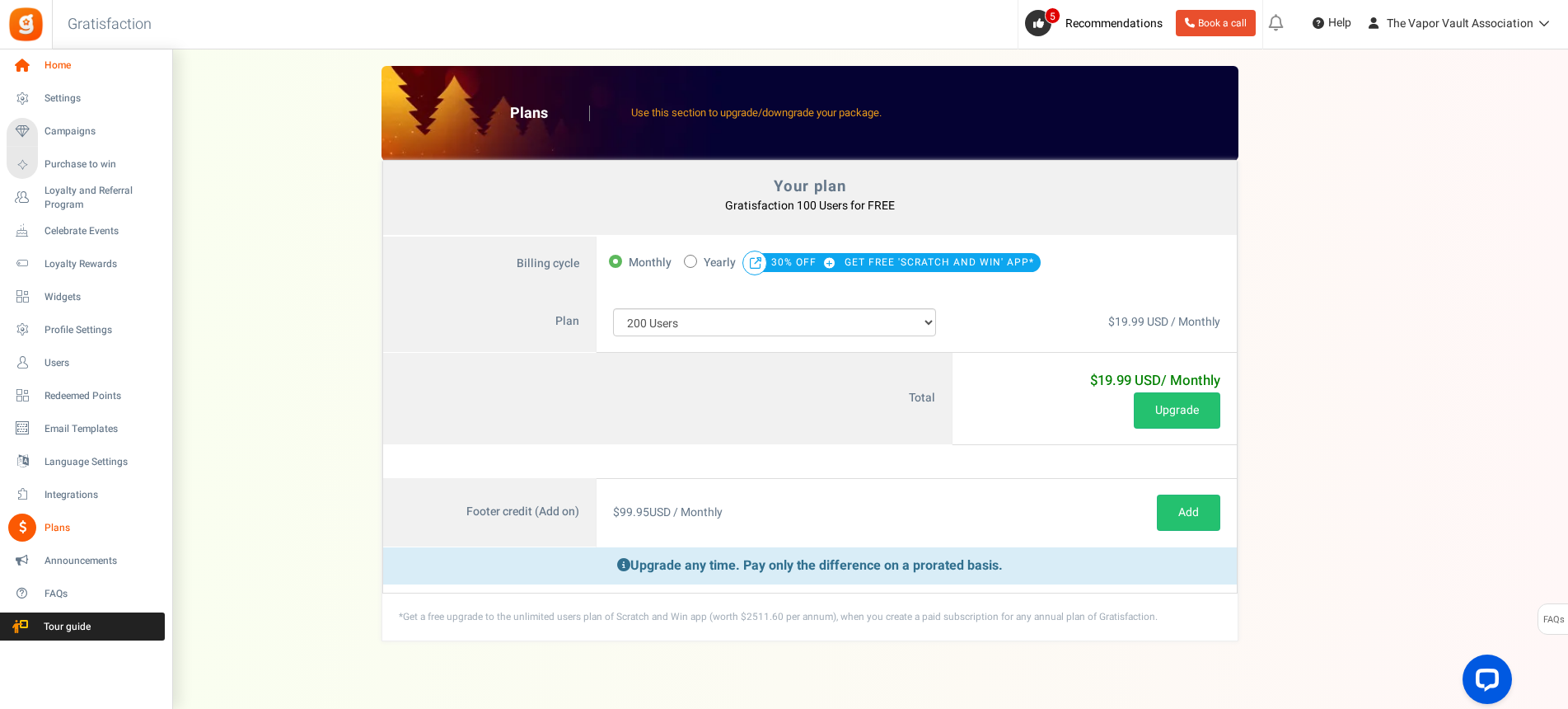
click at [58, 59] on span "Home" at bounding box center [101, 66] width 115 height 14
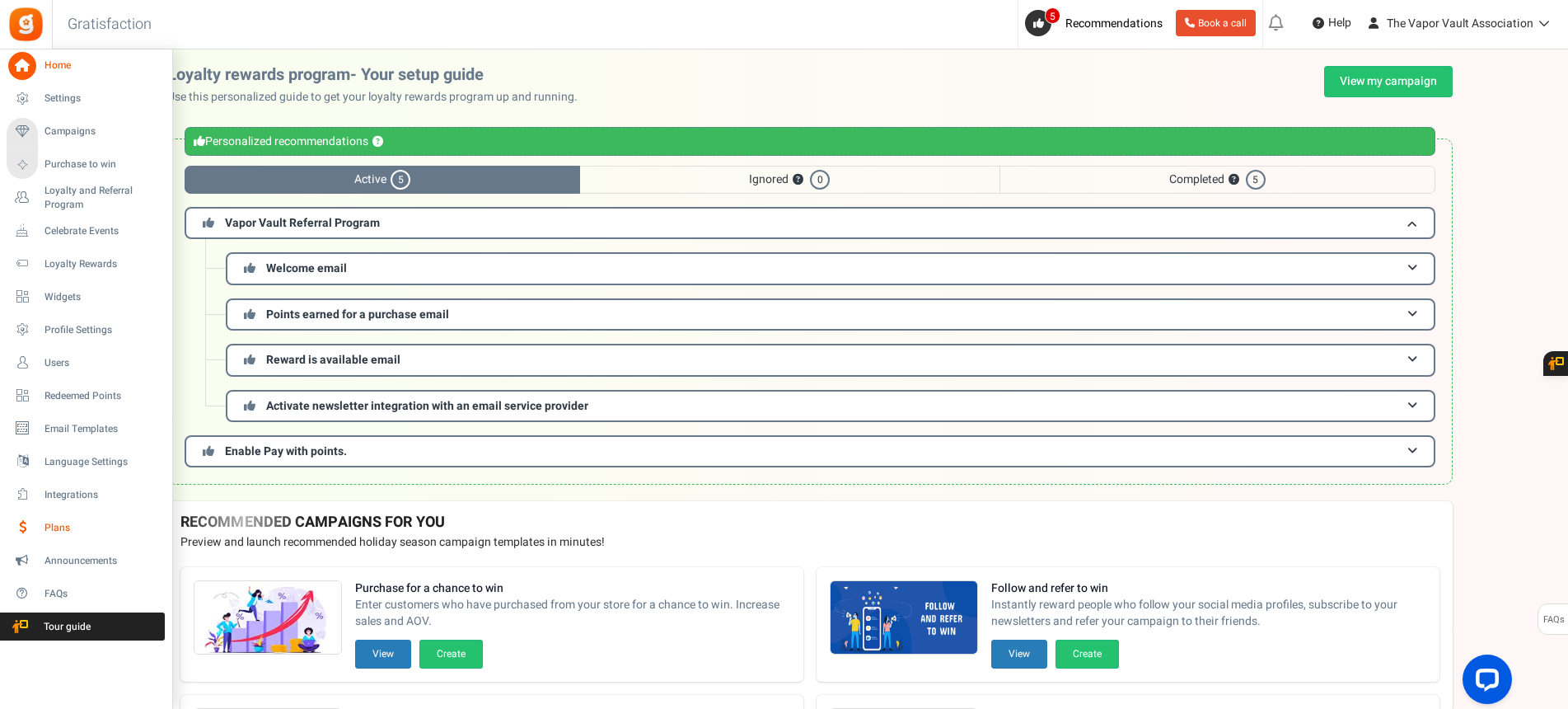
click at [66, 526] on span "Plans" at bounding box center [101, 527] width 115 height 14
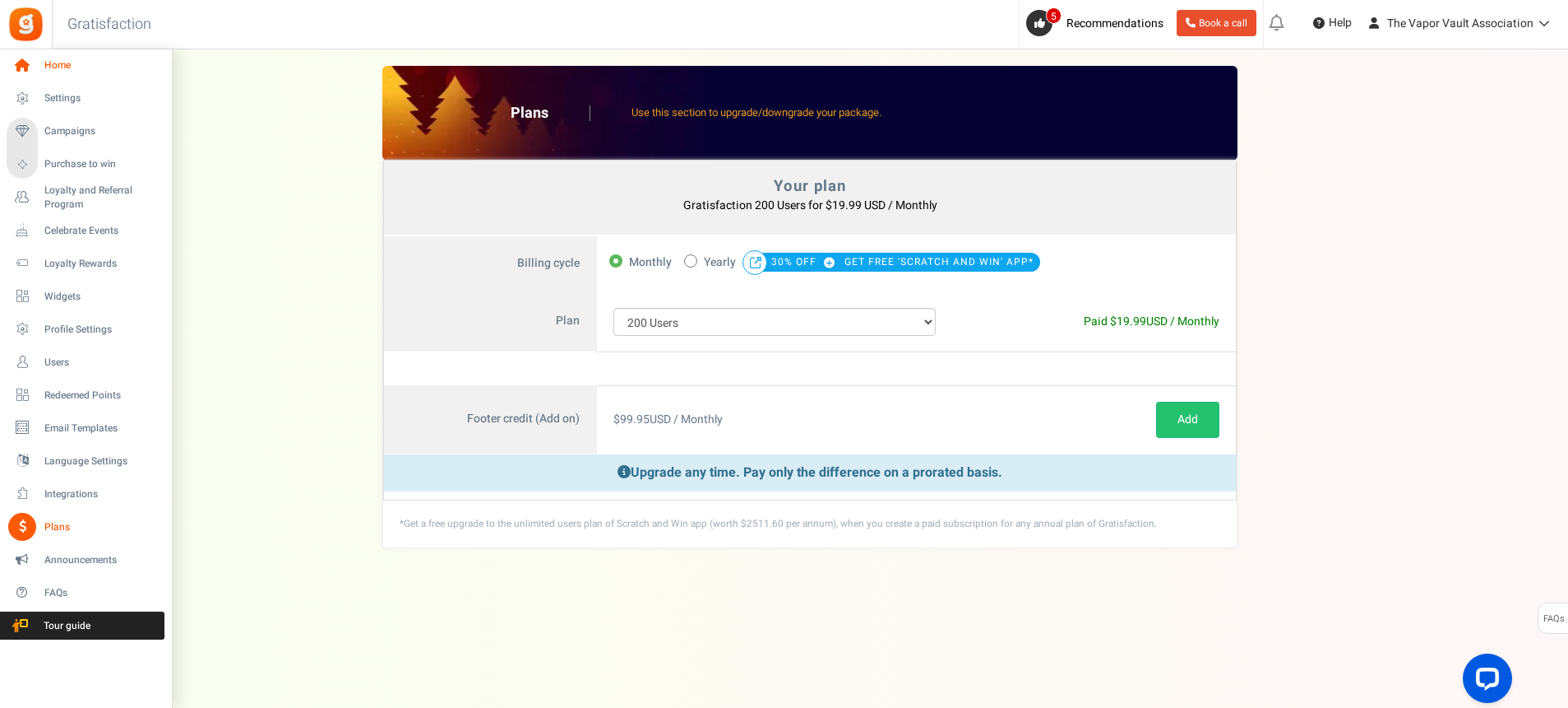
click at [64, 68] on span "Home" at bounding box center [101, 66] width 115 height 14
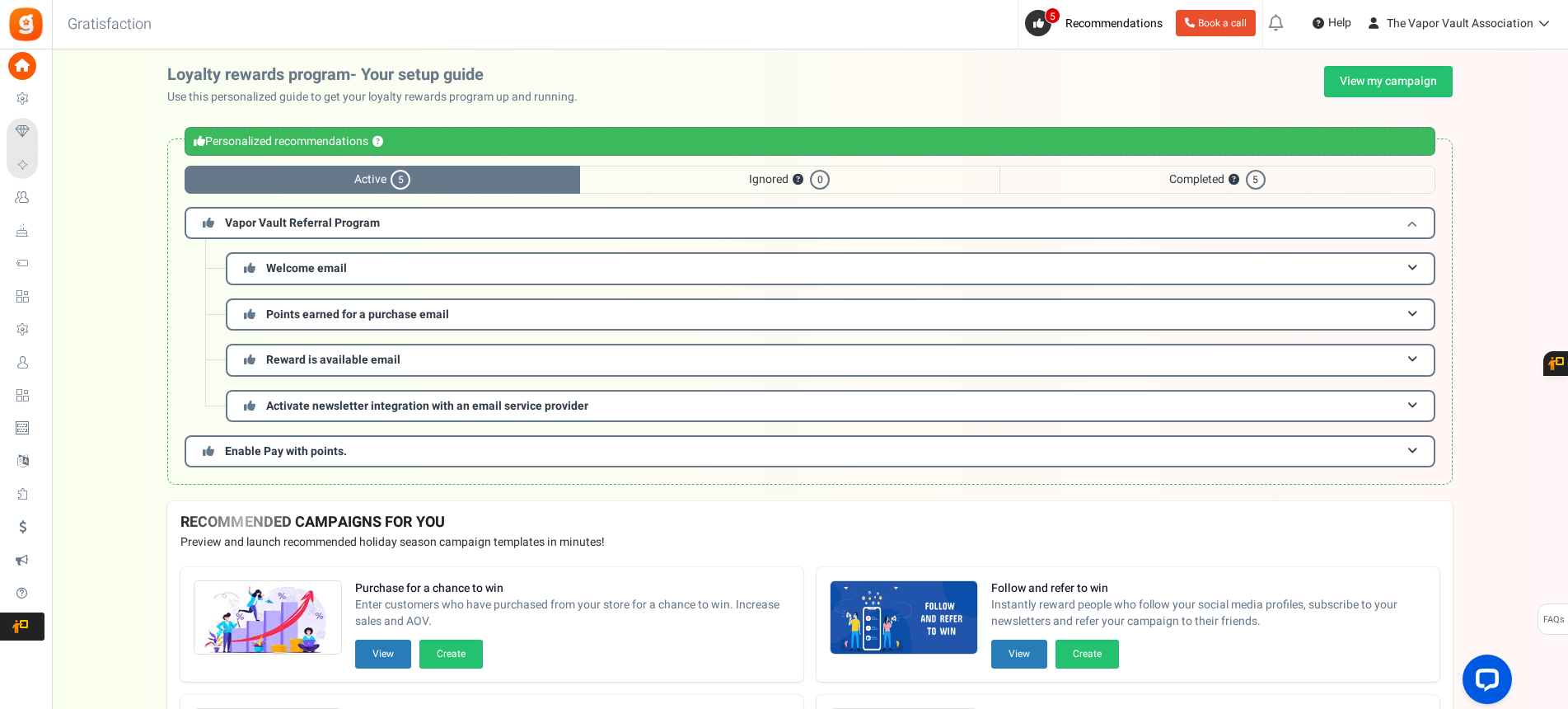
click at [400, 228] on h3 "Vapor Vault Referral Program" at bounding box center [810, 223] width 1251 height 32
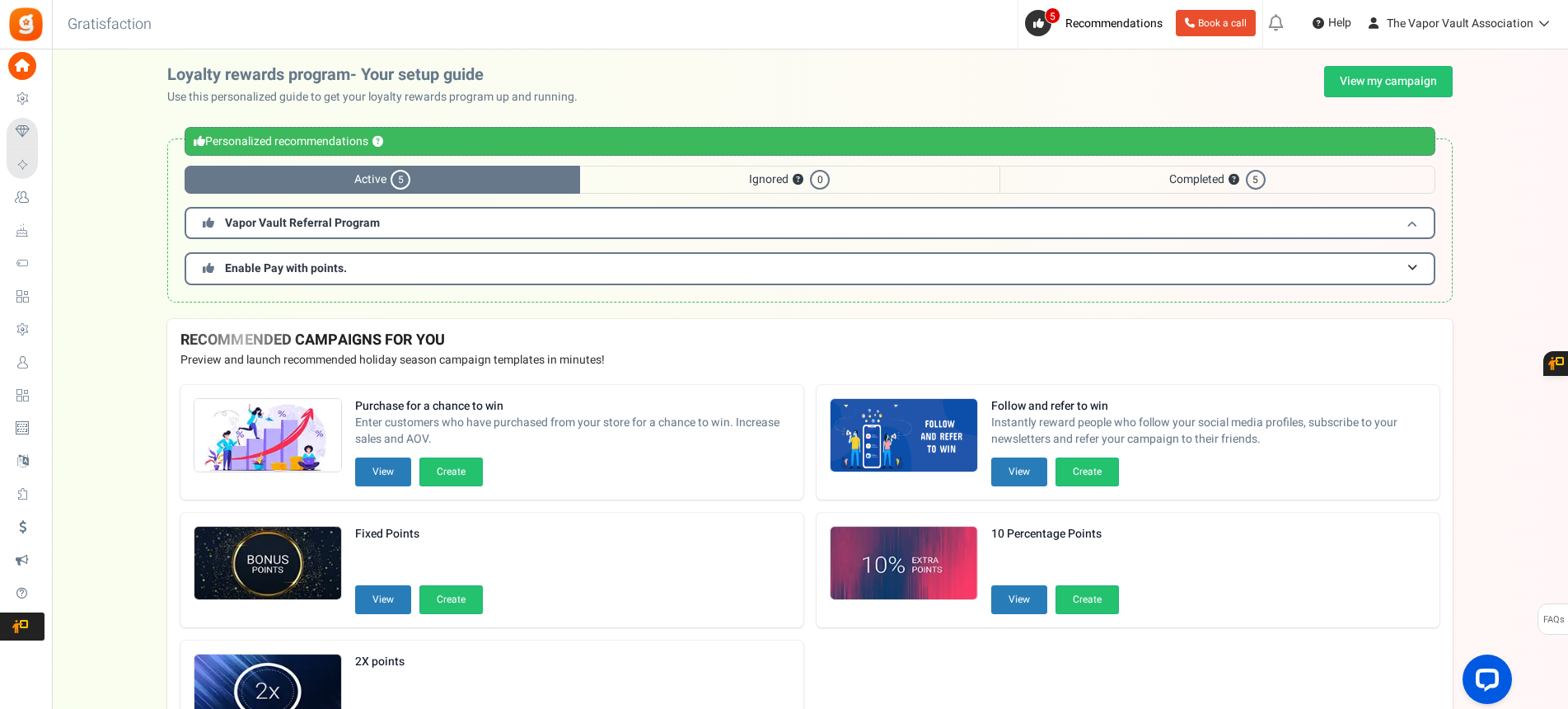
click at [861, 214] on h3 "Vapor Vault Referral Program" at bounding box center [810, 223] width 1251 height 32
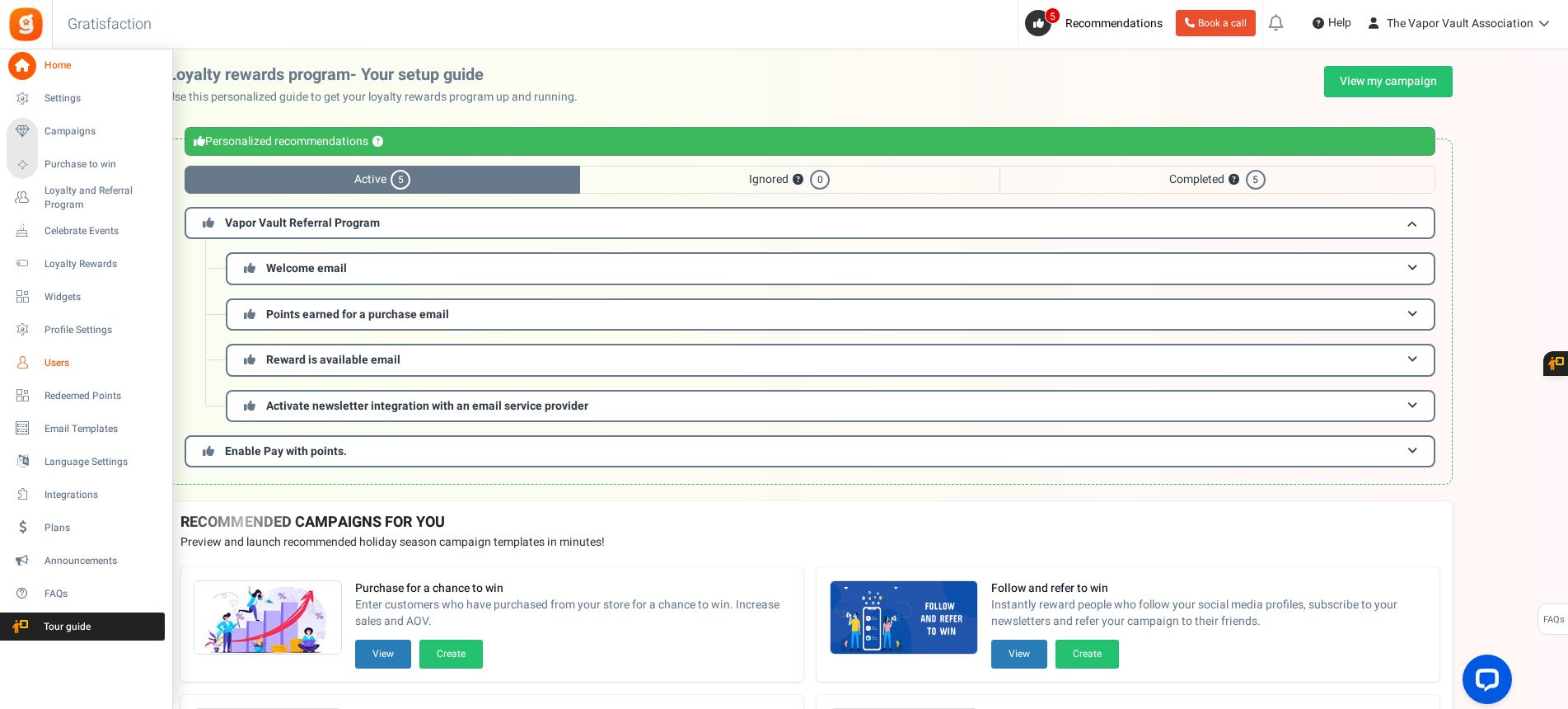
click at [59, 355] on span "Users" at bounding box center [101, 362] width 115 height 14
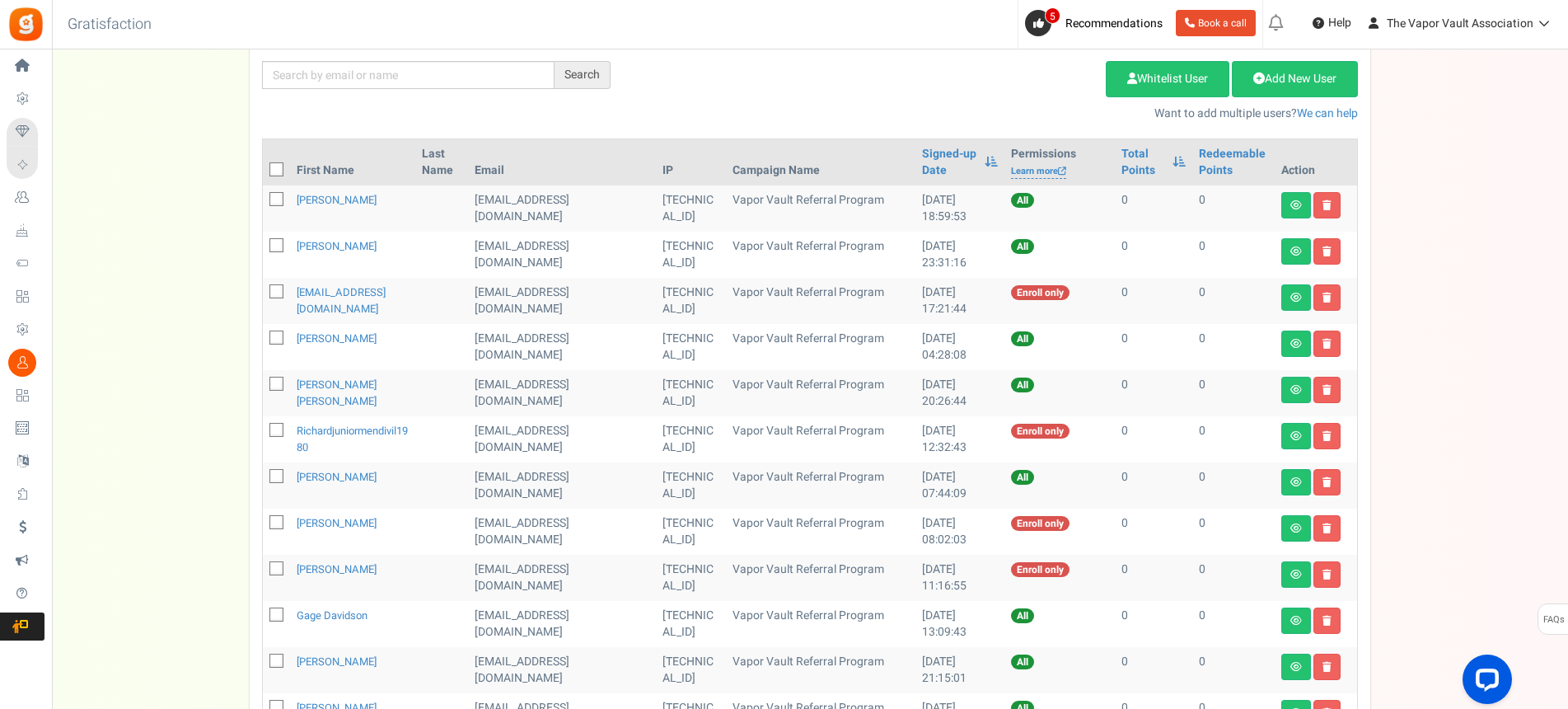
scroll to position [247, 0]
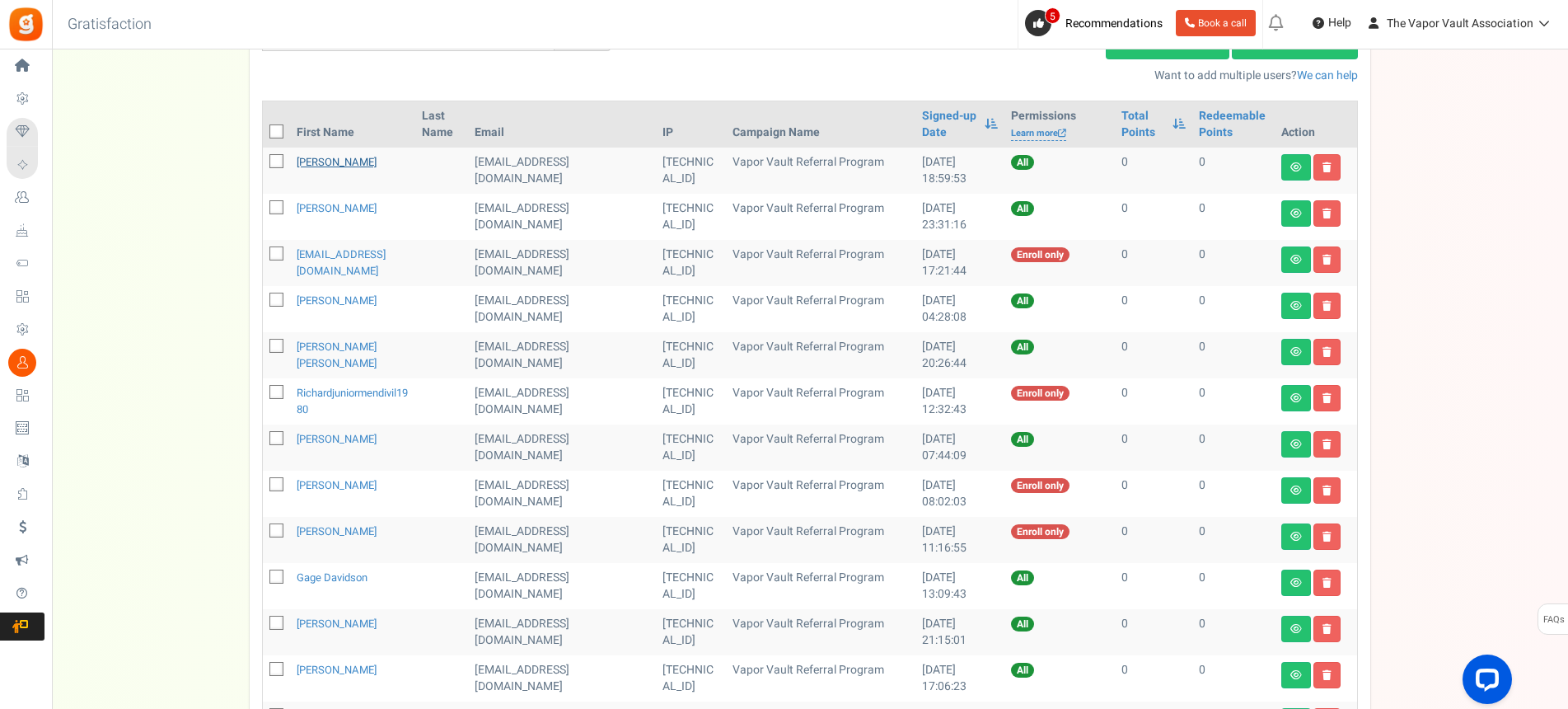
drag, startPoint x: 341, startPoint y: 164, endPoint x: 392, endPoint y: 166, distance: 51.0
click at [341, 165] on link "Brandin Wilber" at bounding box center [336, 162] width 80 height 16
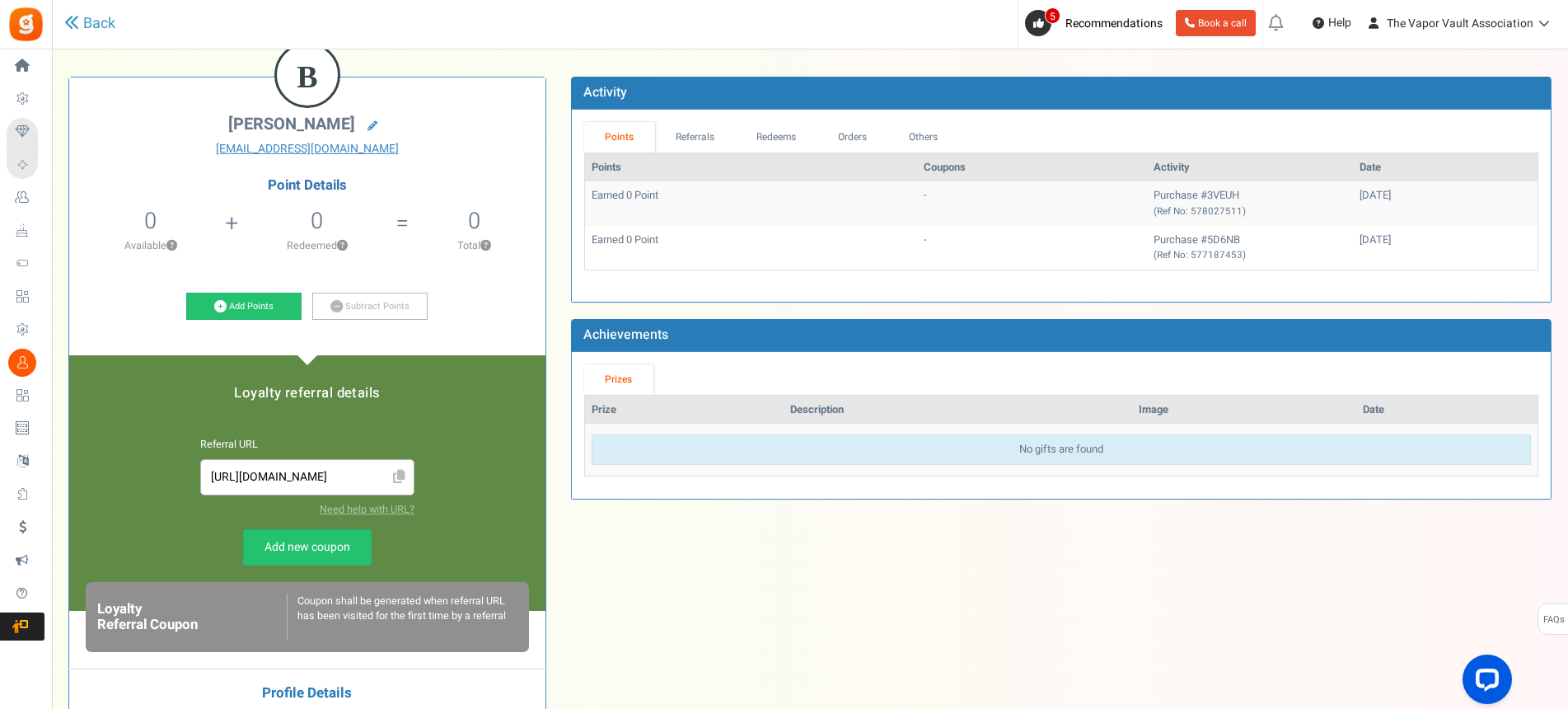
scroll to position [124, 0]
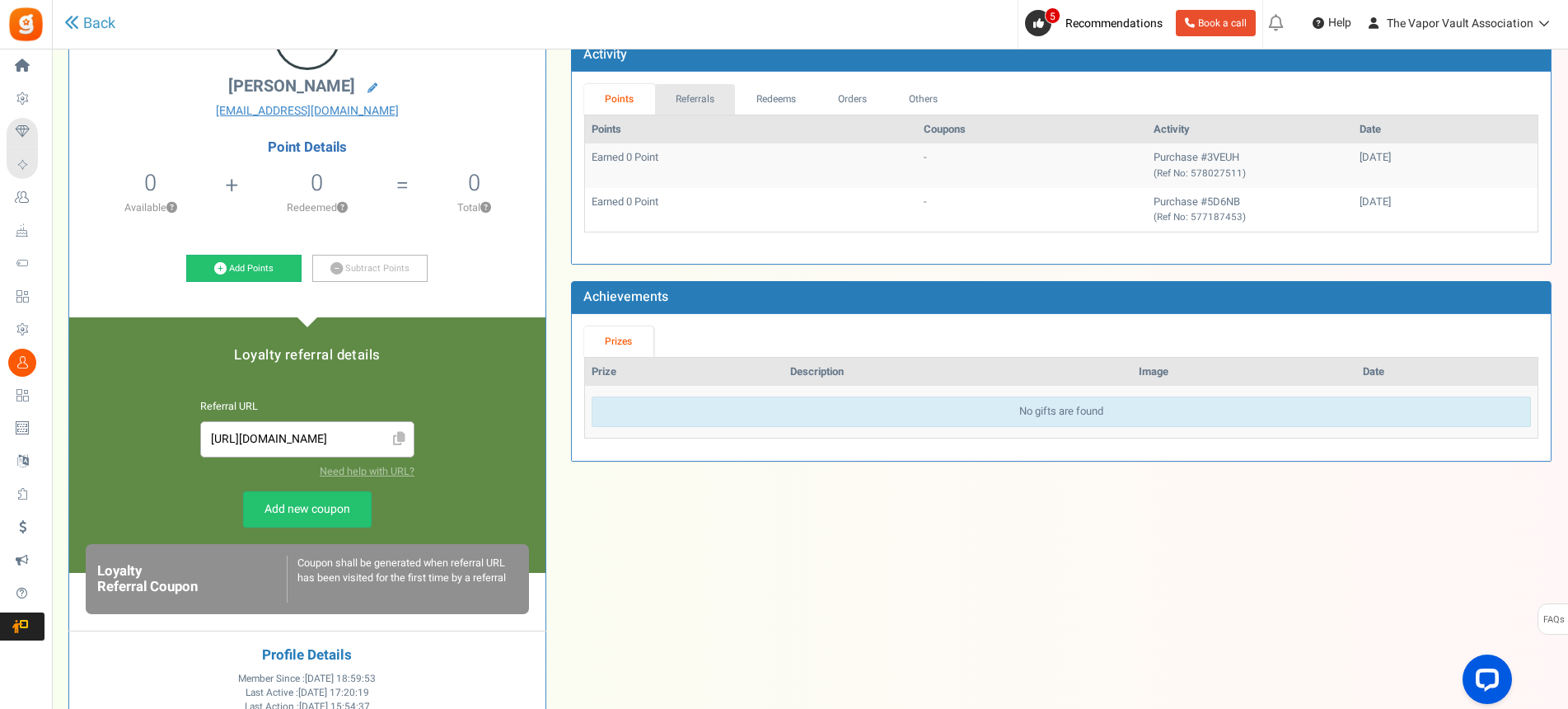
click at [690, 88] on link "Referrals" at bounding box center [695, 99] width 81 height 30
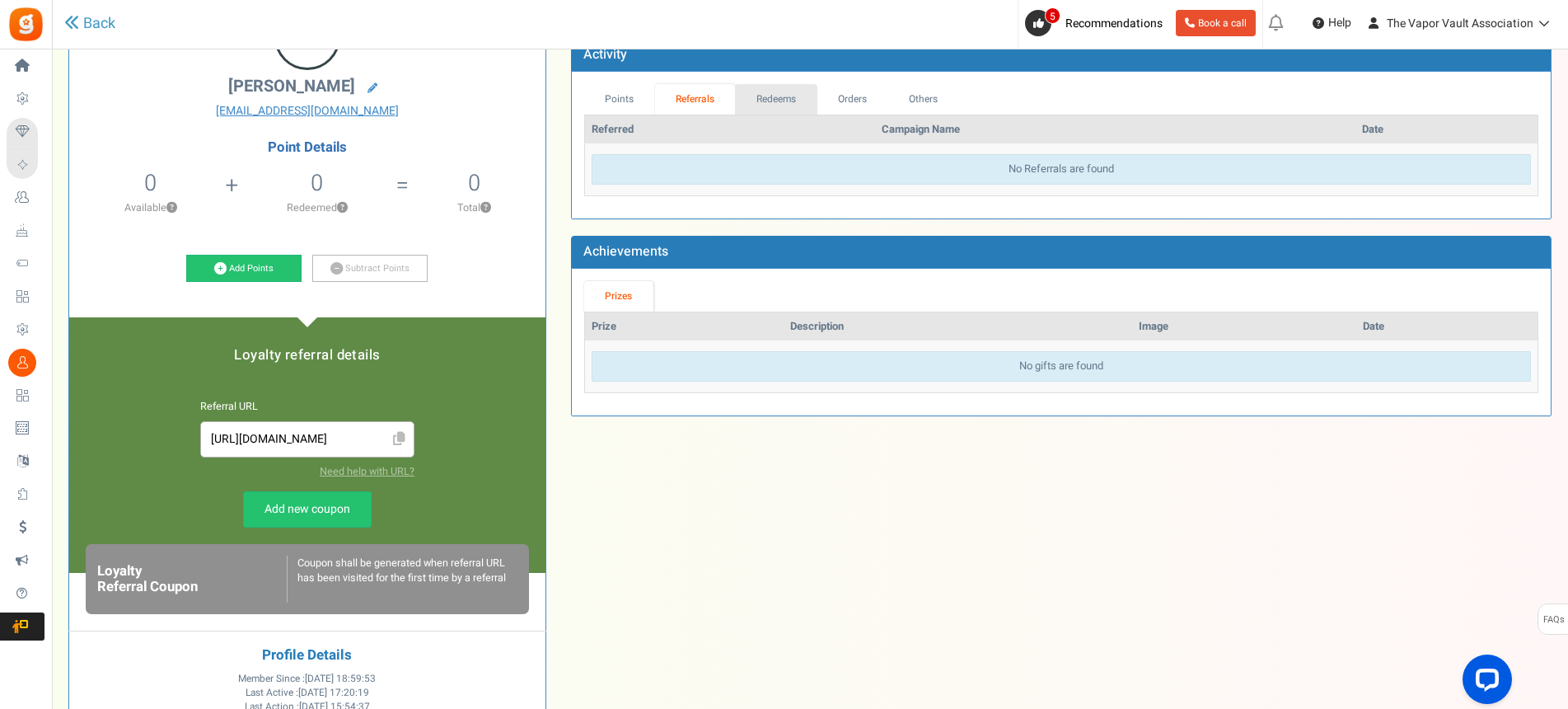
click at [781, 94] on link "Redeems" at bounding box center [776, 99] width 82 height 30
click at [854, 100] on link "Orders" at bounding box center [851, 99] width 71 height 30
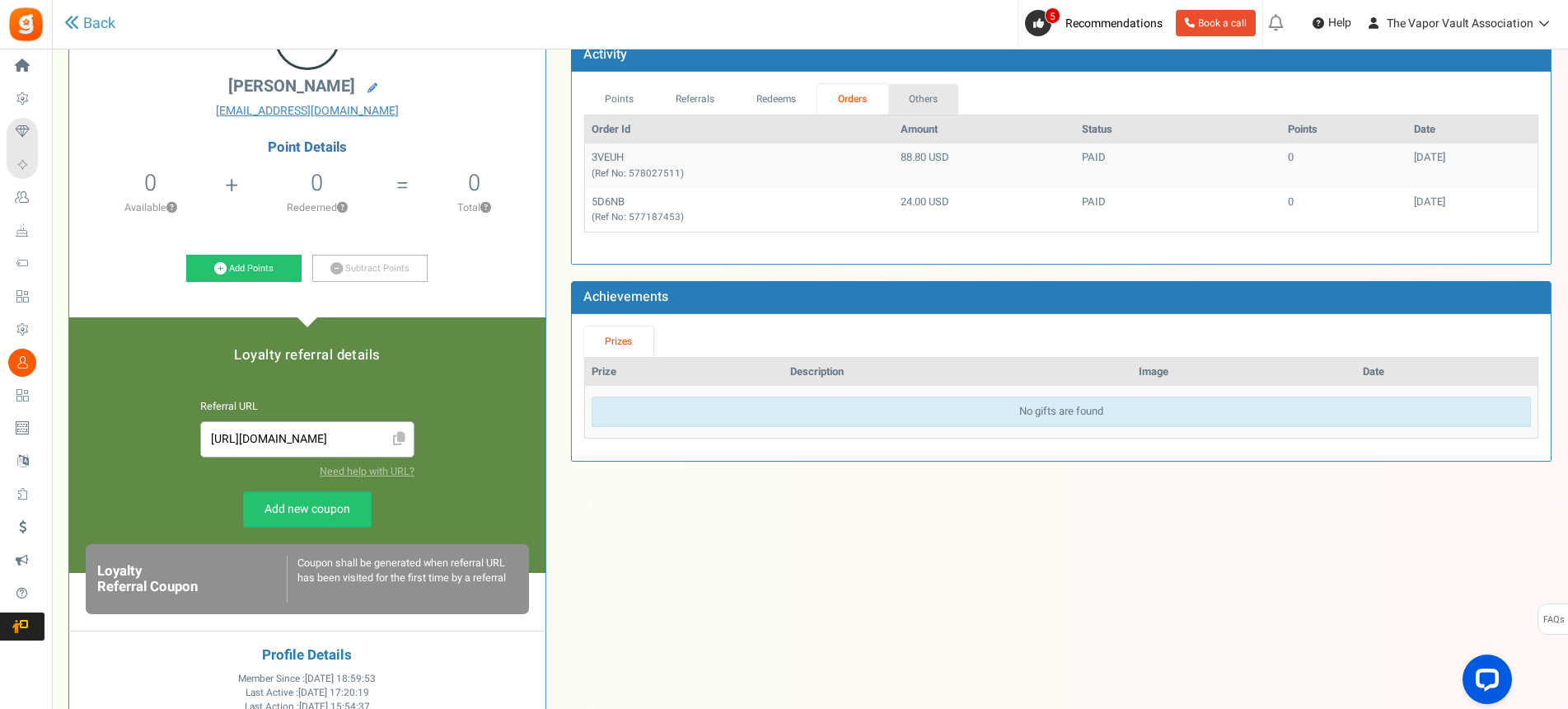
click at [927, 94] on link "Others" at bounding box center [923, 99] width 71 height 30
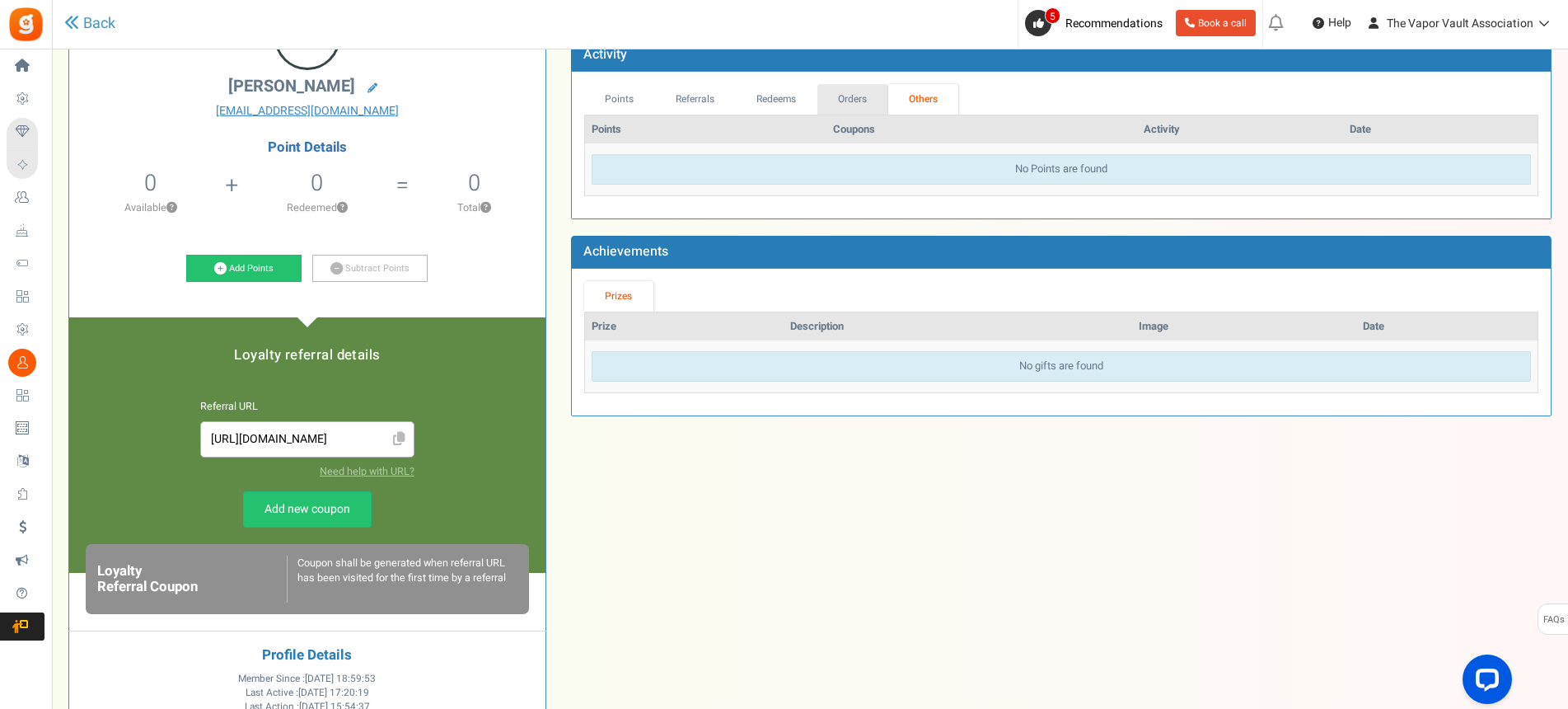
click at [830, 104] on link "Orders" at bounding box center [852, 99] width 71 height 30
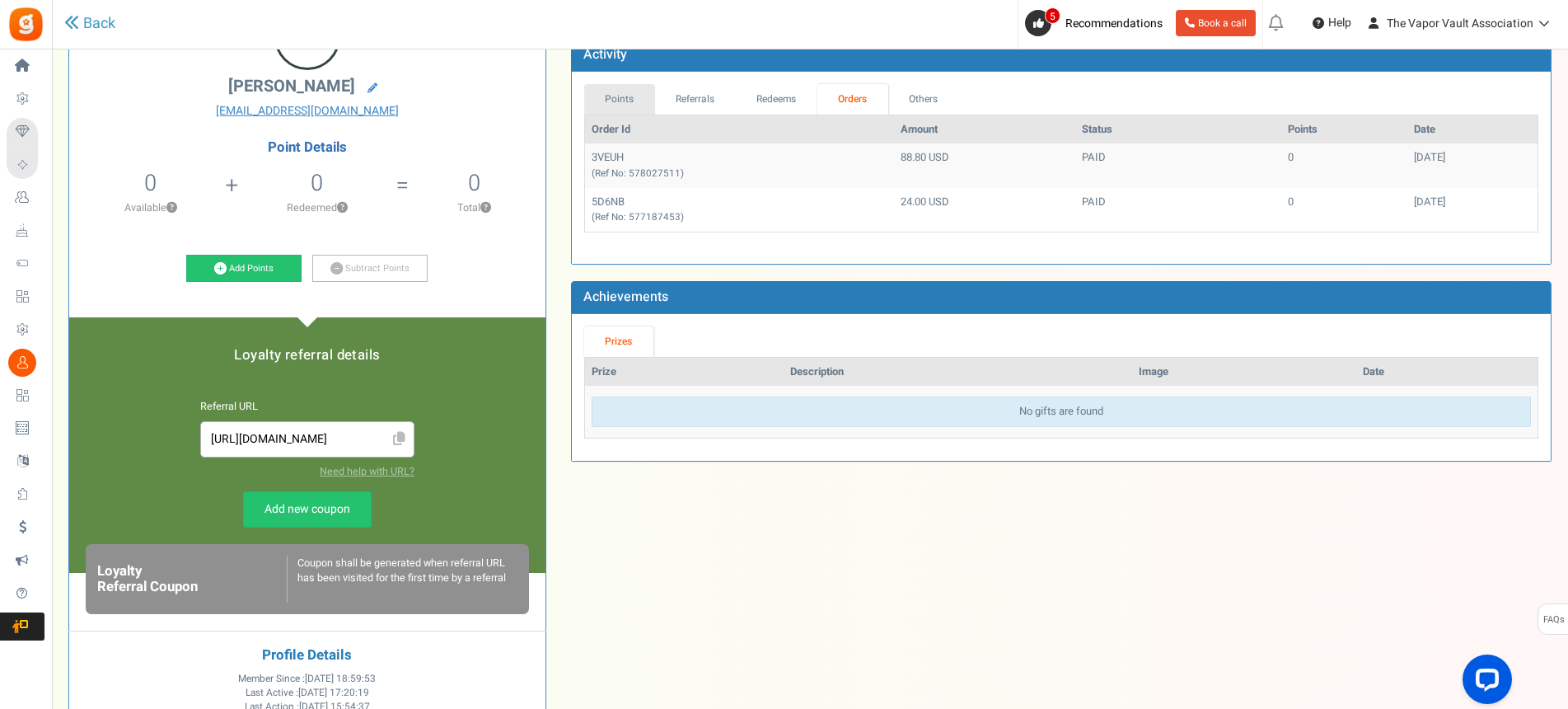
click at [619, 105] on link "Points" at bounding box center [620, 99] width 71 height 30
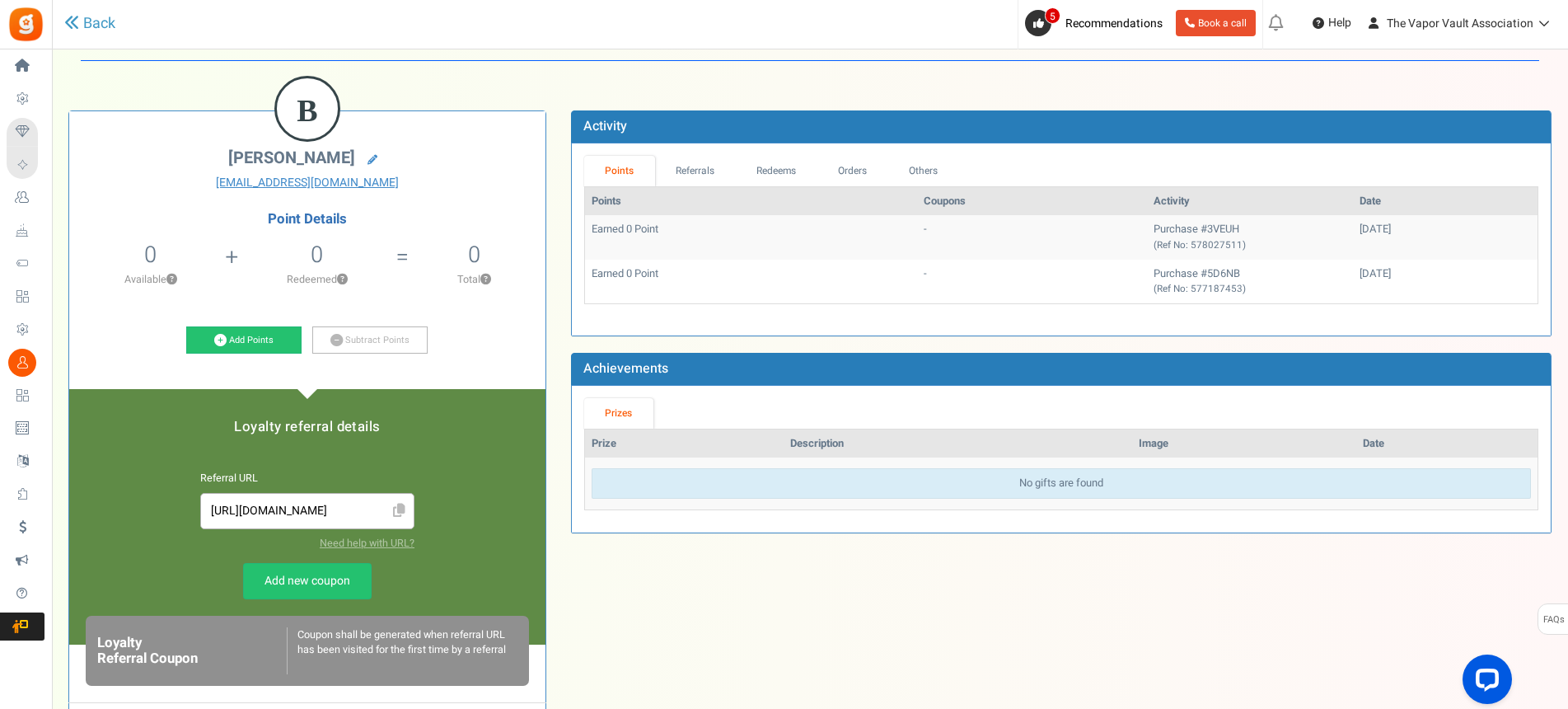
scroll to position [0, 0]
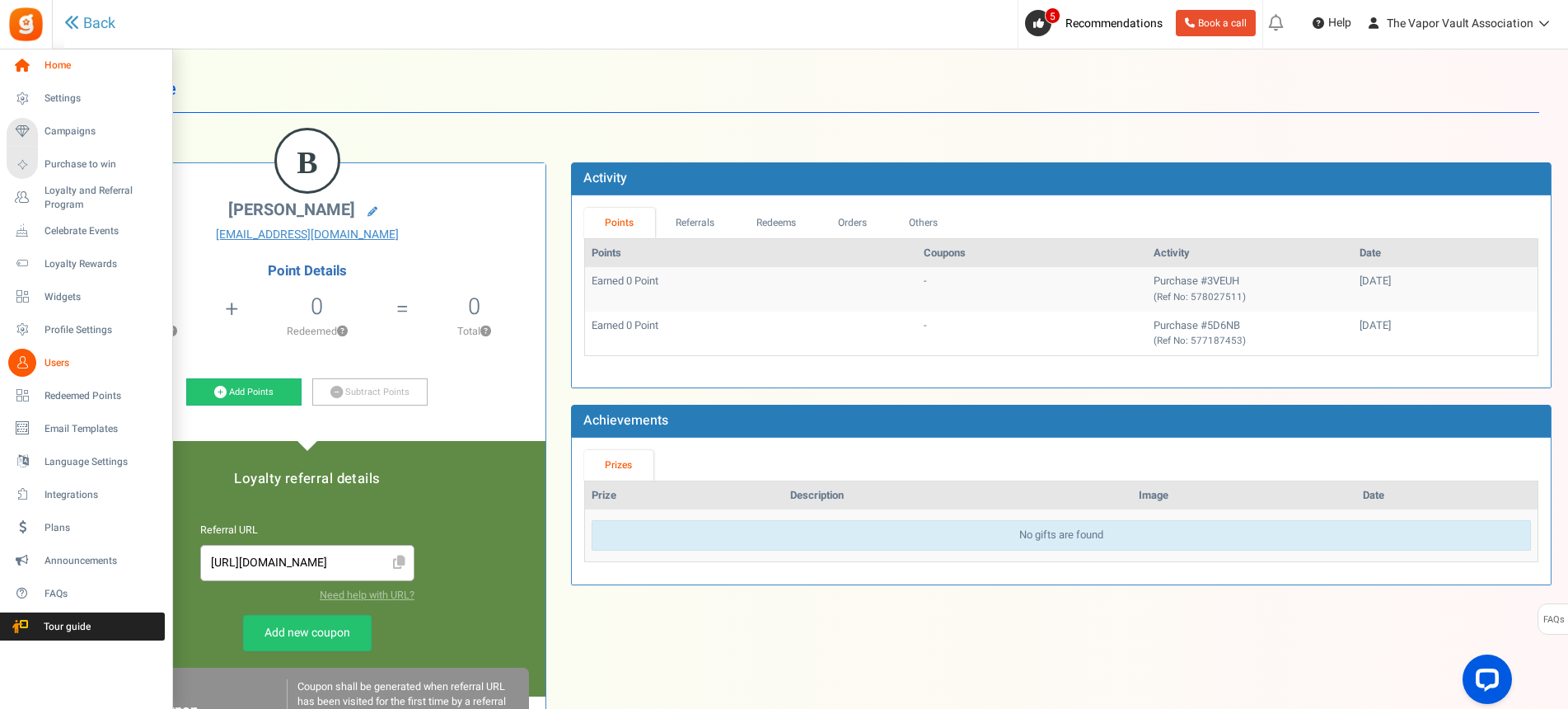
click at [54, 62] on span "Home" at bounding box center [101, 66] width 115 height 14
